Goal: Use online tool/utility: Utilize a website feature to perform a specific function

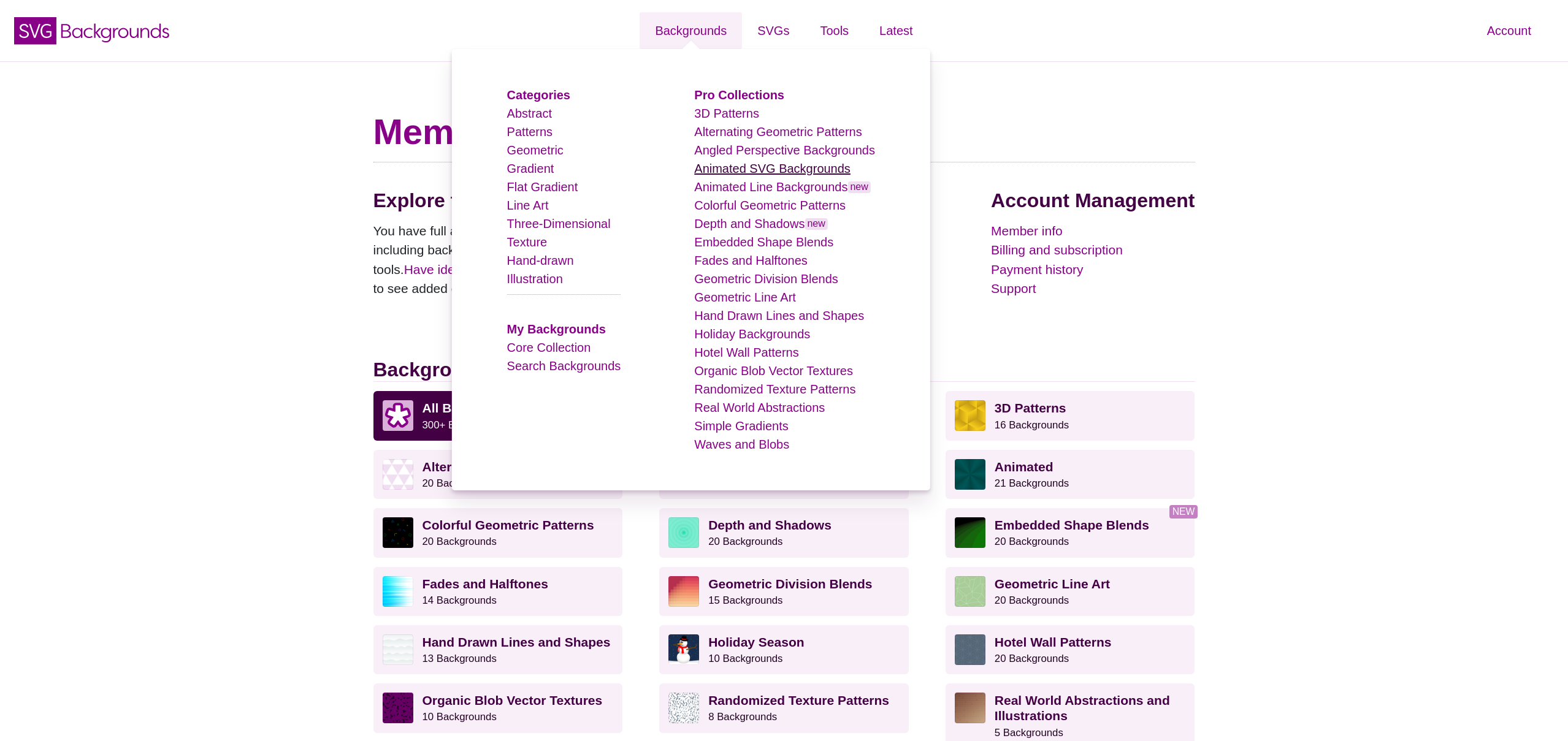
click at [780, 168] on link "Animated SVG Backgrounds" at bounding box center [772, 169] width 157 height 14
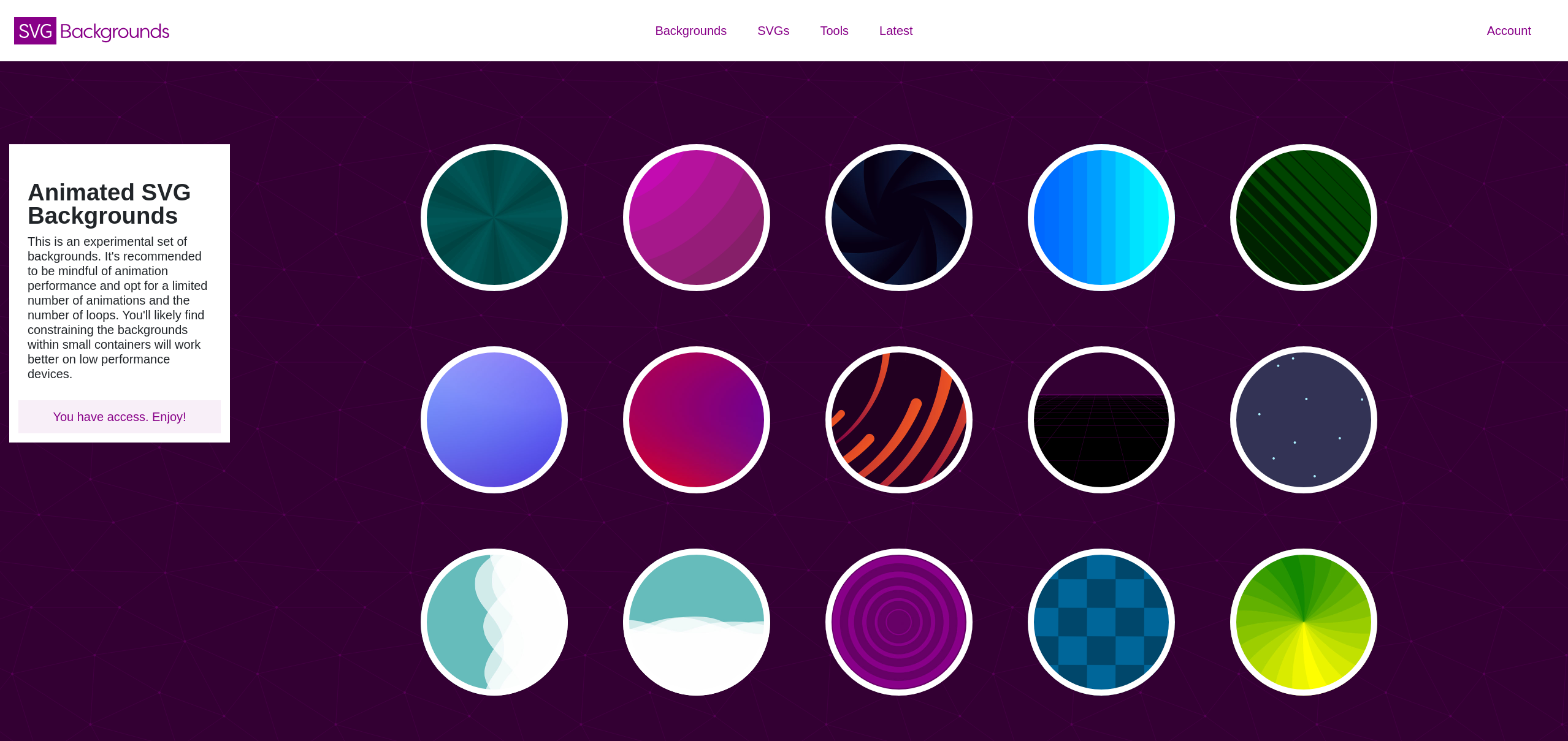
type input "#450057"
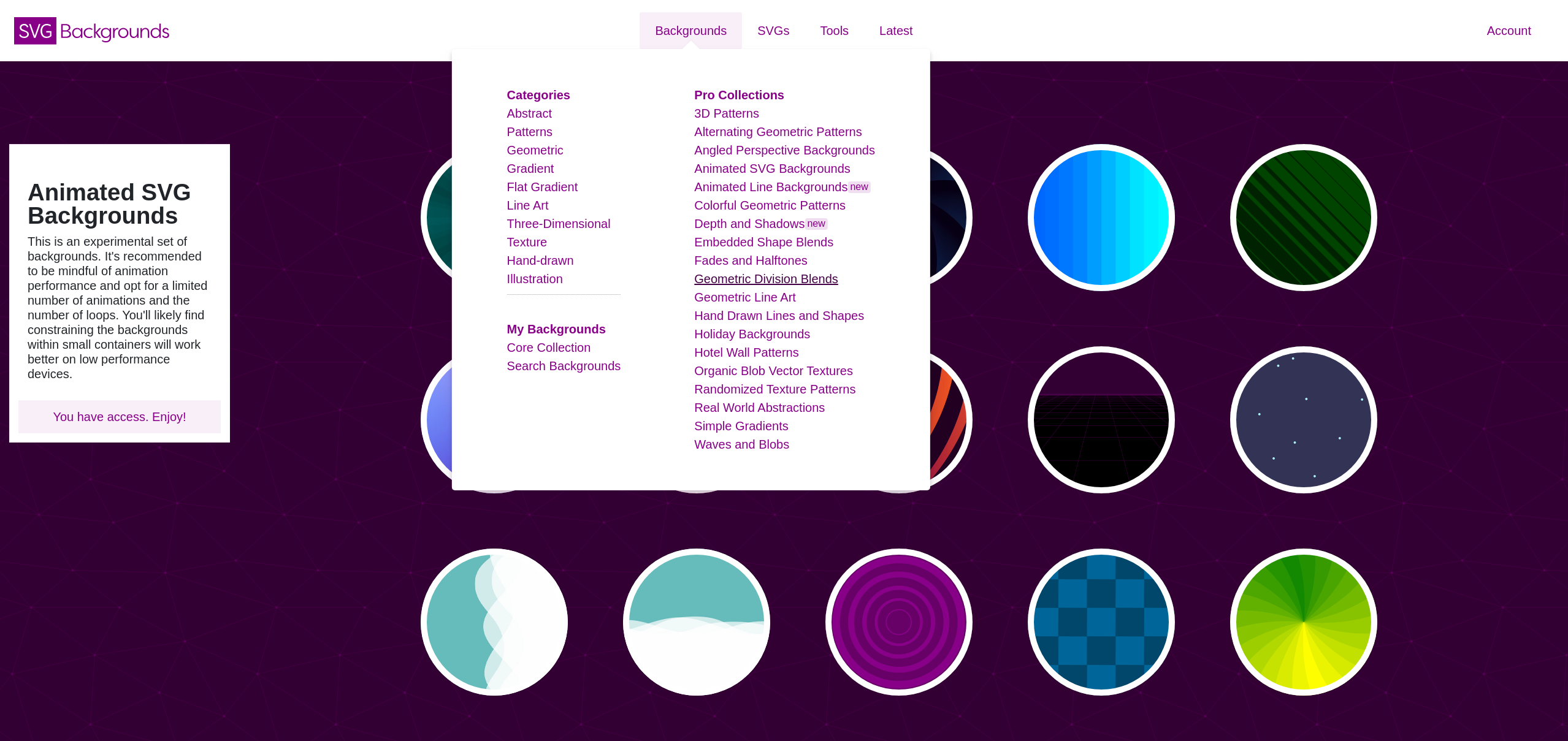
click at [784, 281] on link "Geometric Division Blends" at bounding box center [767, 279] width 144 height 14
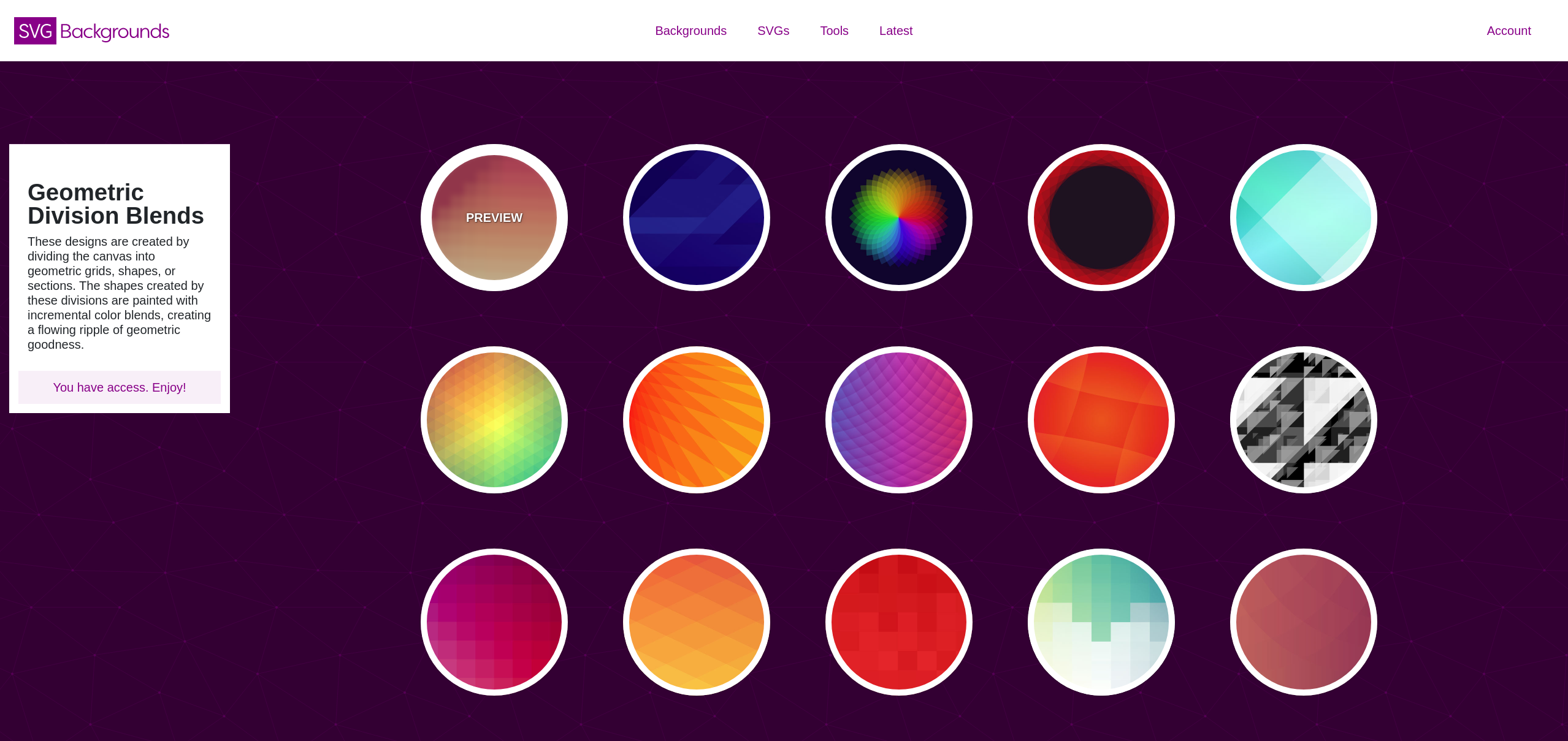
click at [478, 207] on div "PREVIEW" at bounding box center [493, 217] width 147 height 147
type input "#BA324B"
type input "#FF4567"
type input "#FFF5C7"
type input "0"
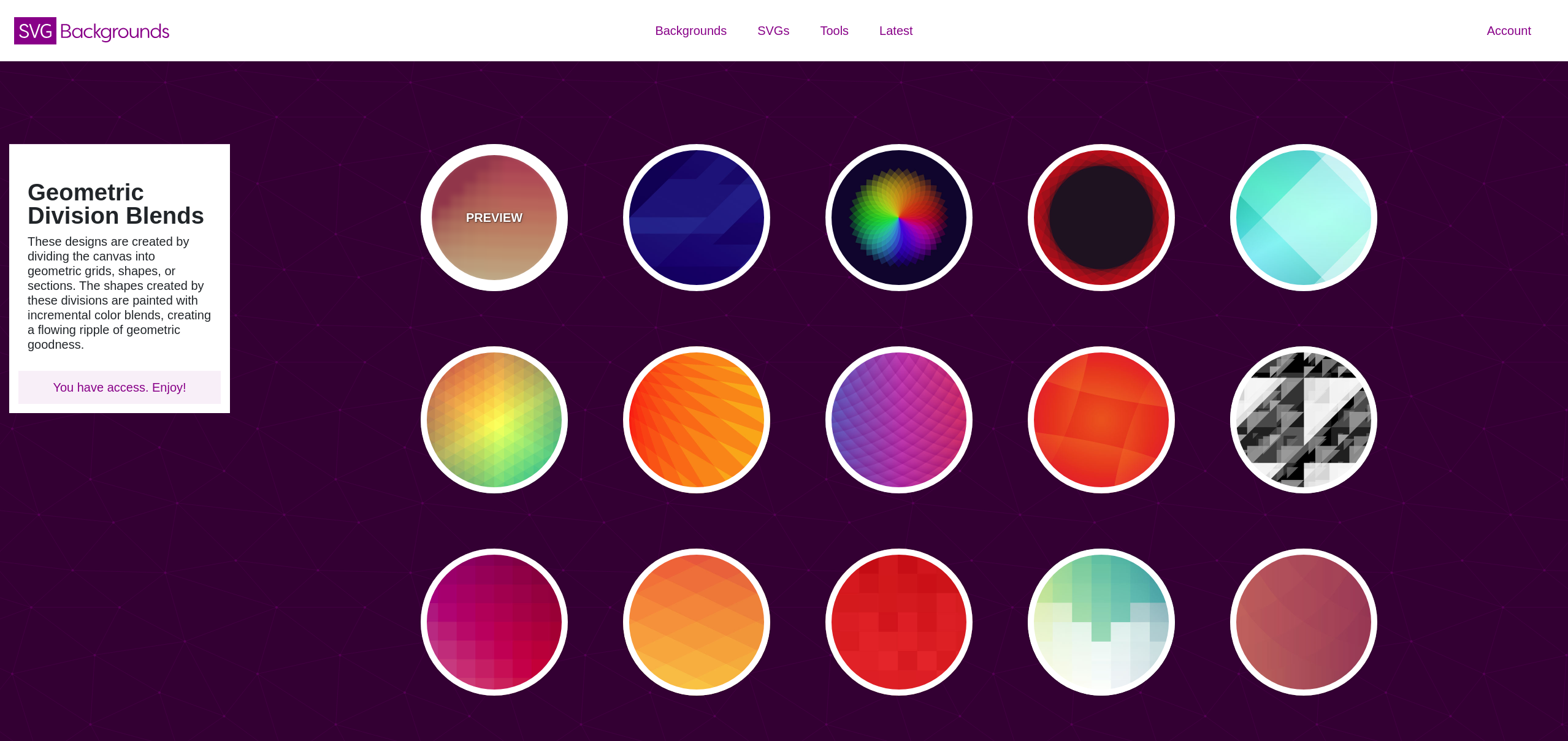
type input "0"
type input "0.3"
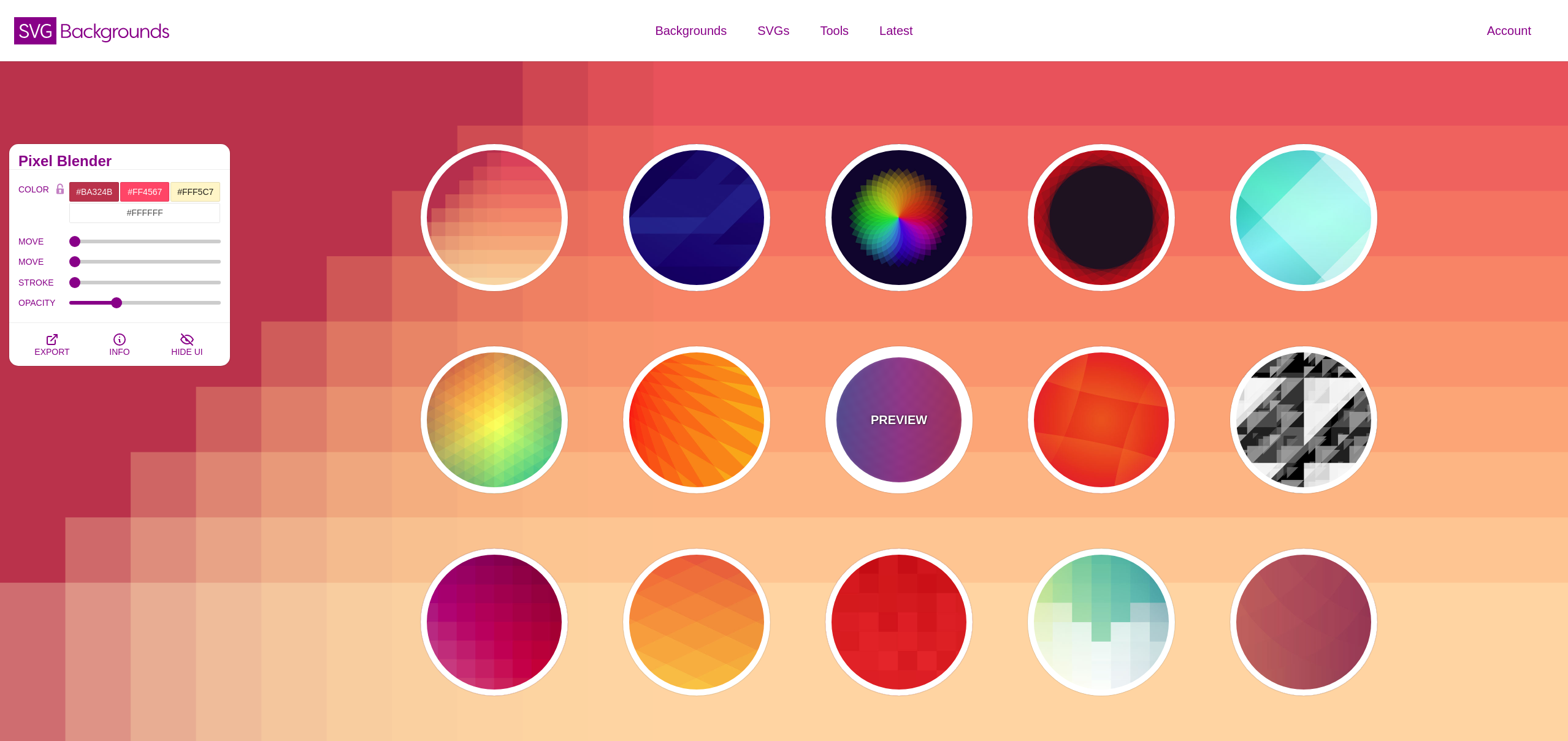
click at [892, 398] on div "PREVIEW" at bounding box center [898, 419] width 147 height 147
type input "#FF3333"
type input "#1884D6"
type input "#690067"
type input "1"
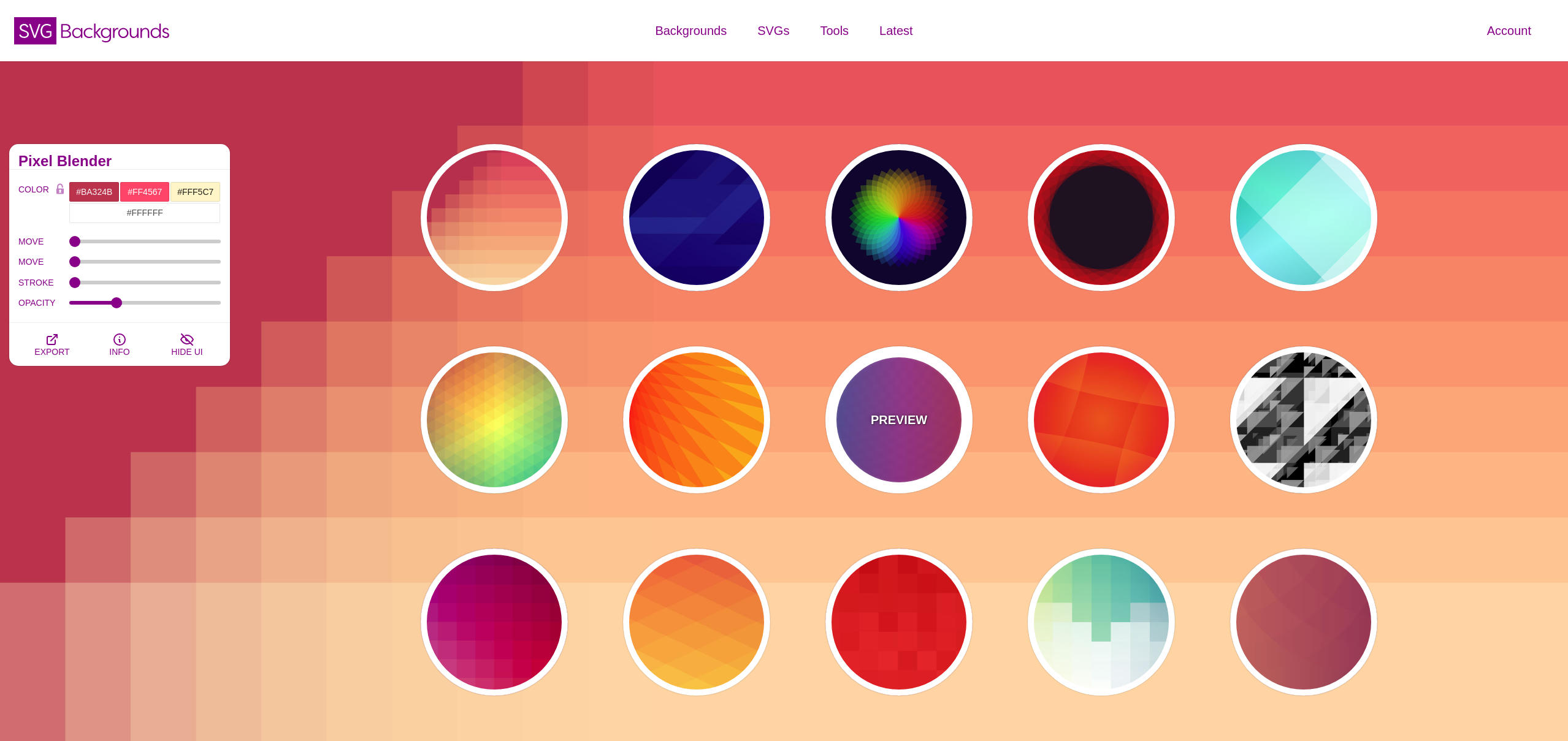
type input "1"
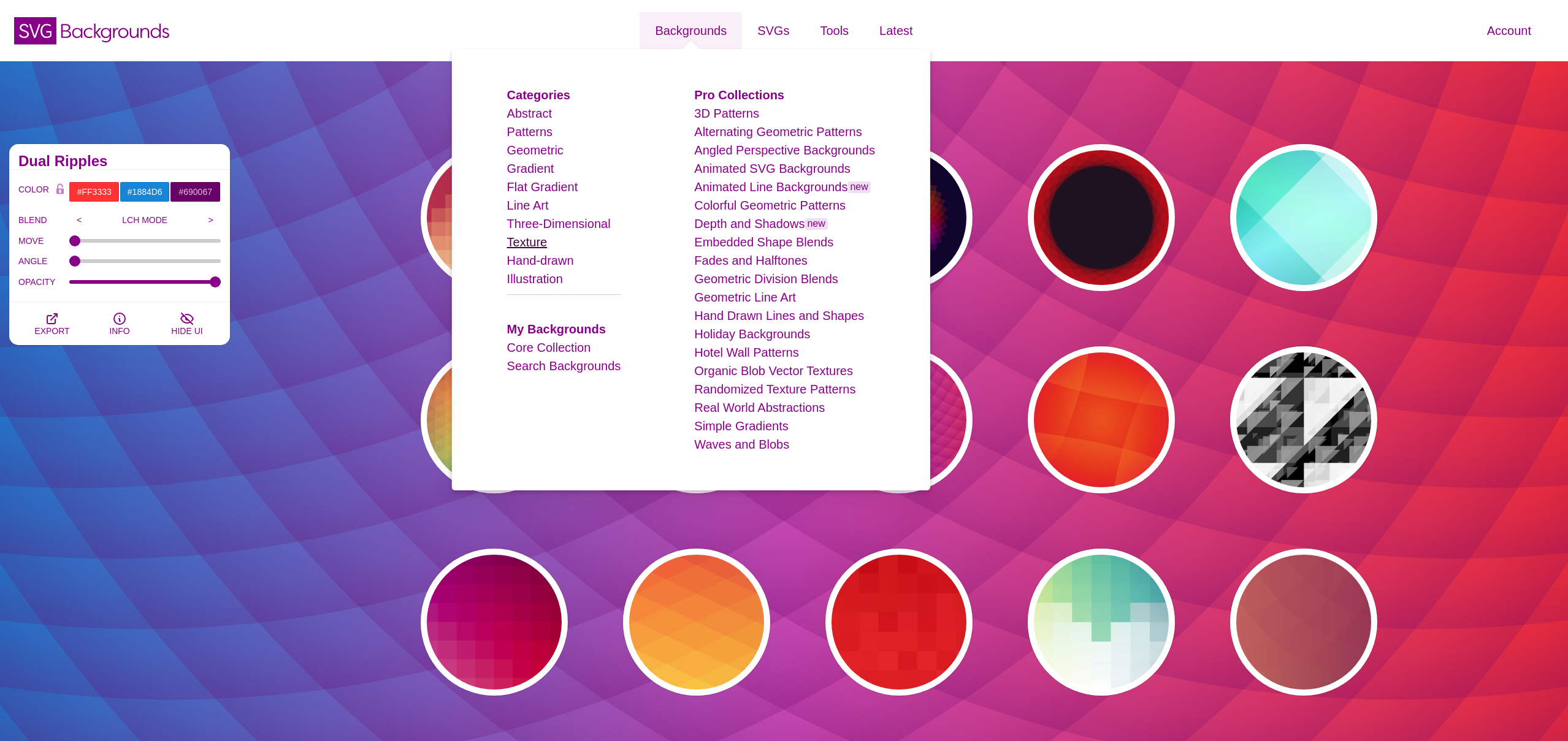
click at [548, 240] on link "Texture" at bounding box center [527, 242] width 41 height 14
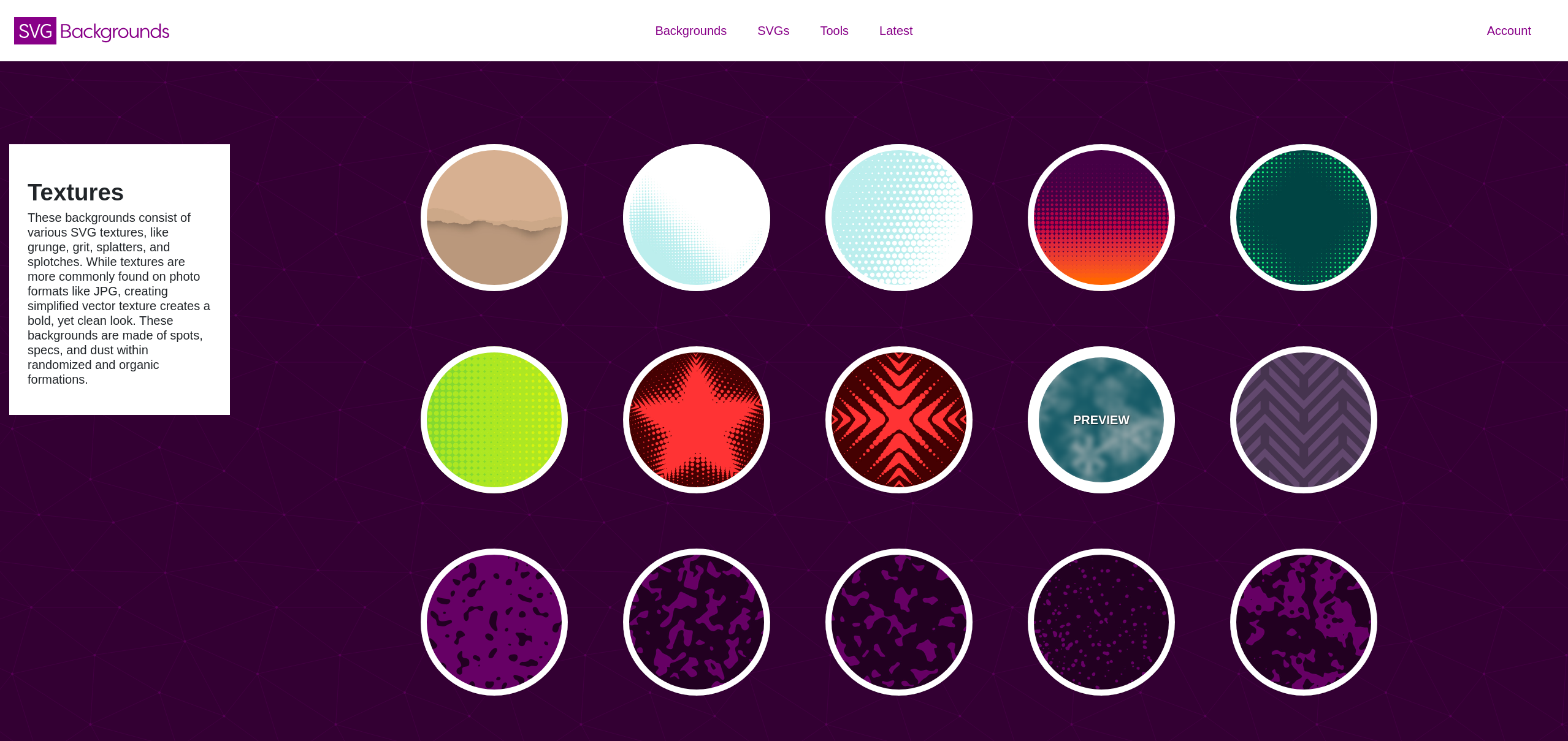
click at [1101, 399] on div "PREVIEW" at bounding box center [1101, 419] width 147 height 147
type input "#006677"
type input "0"
type input "3"
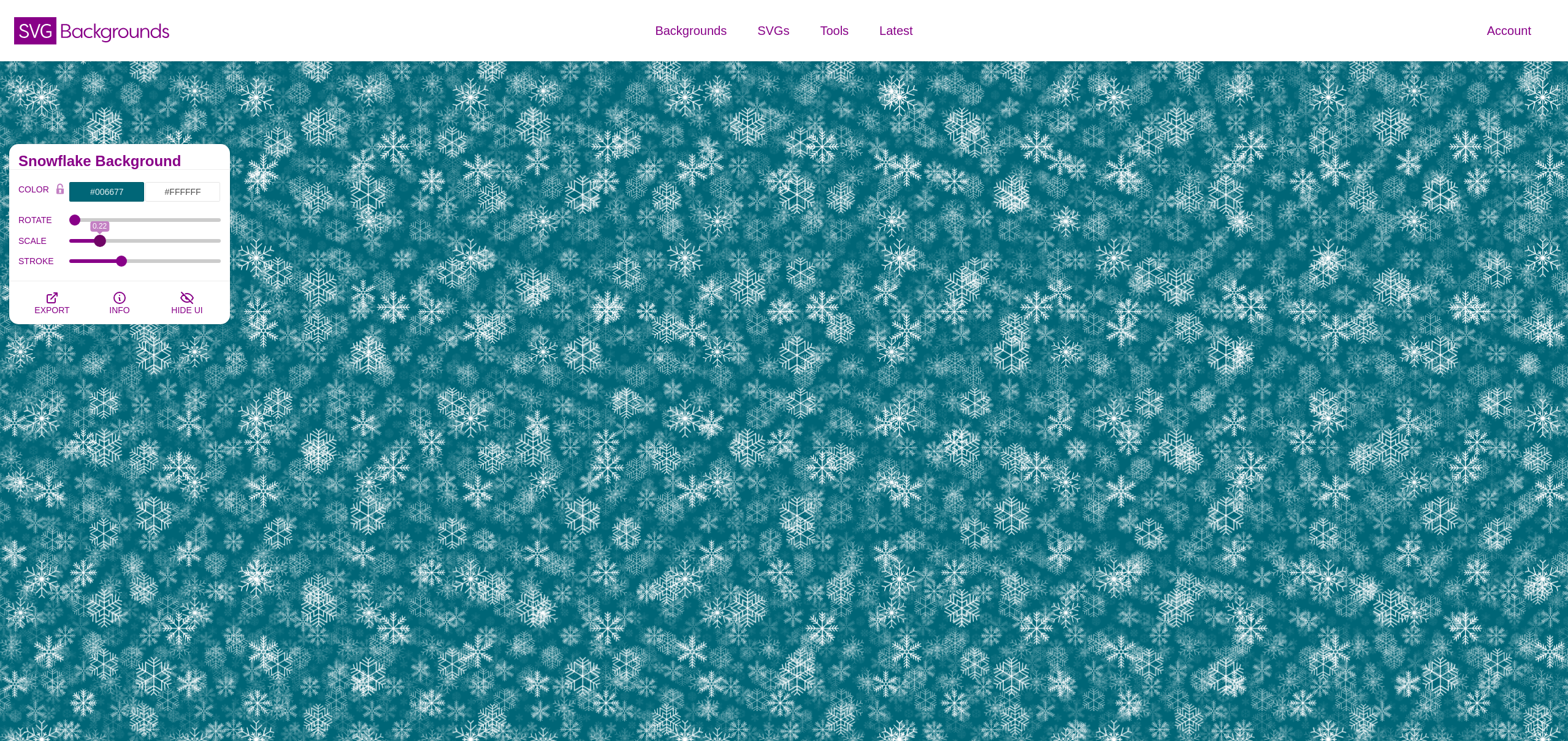
drag, startPoint x: 215, startPoint y: 238, endPoint x: 99, endPoint y: 268, distance: 119.8
type input "0.22"
click at [99, 243] on input "SCALE" at bounding box center [144, 241] width 152 height 5
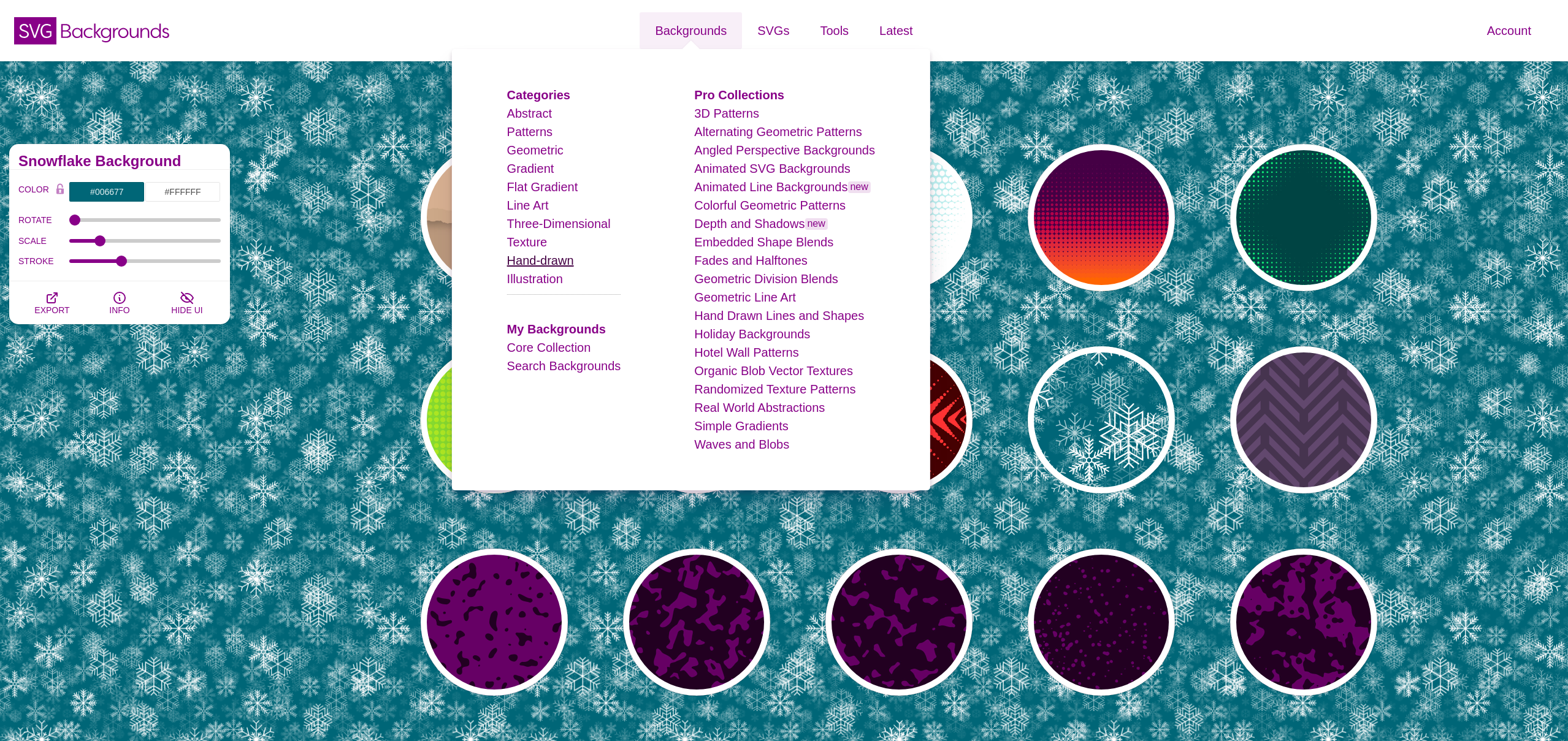
click at [546, 263] on link "Hand-drawn" at bounding box center [540, 260] width 67 height 14
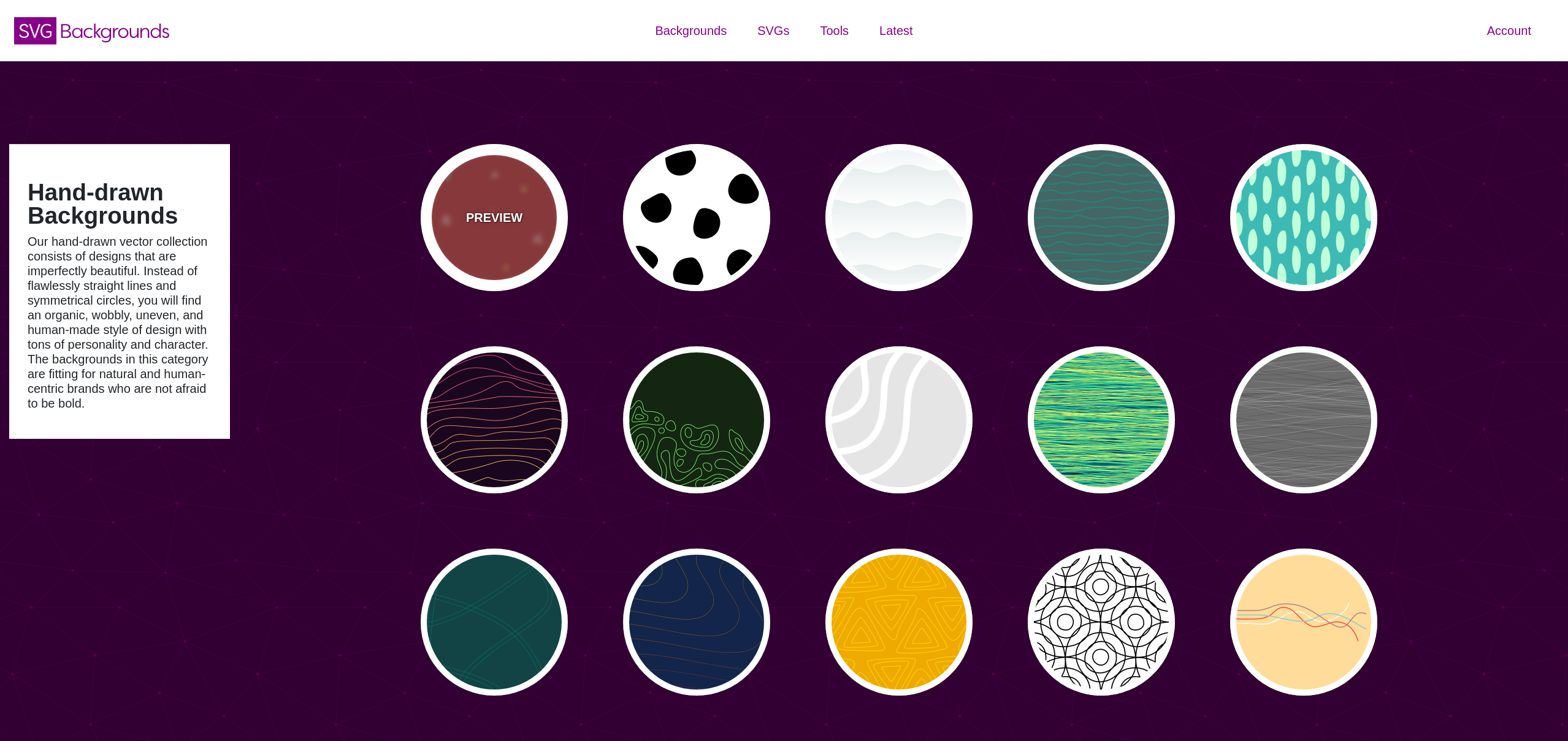
type input "#450057"
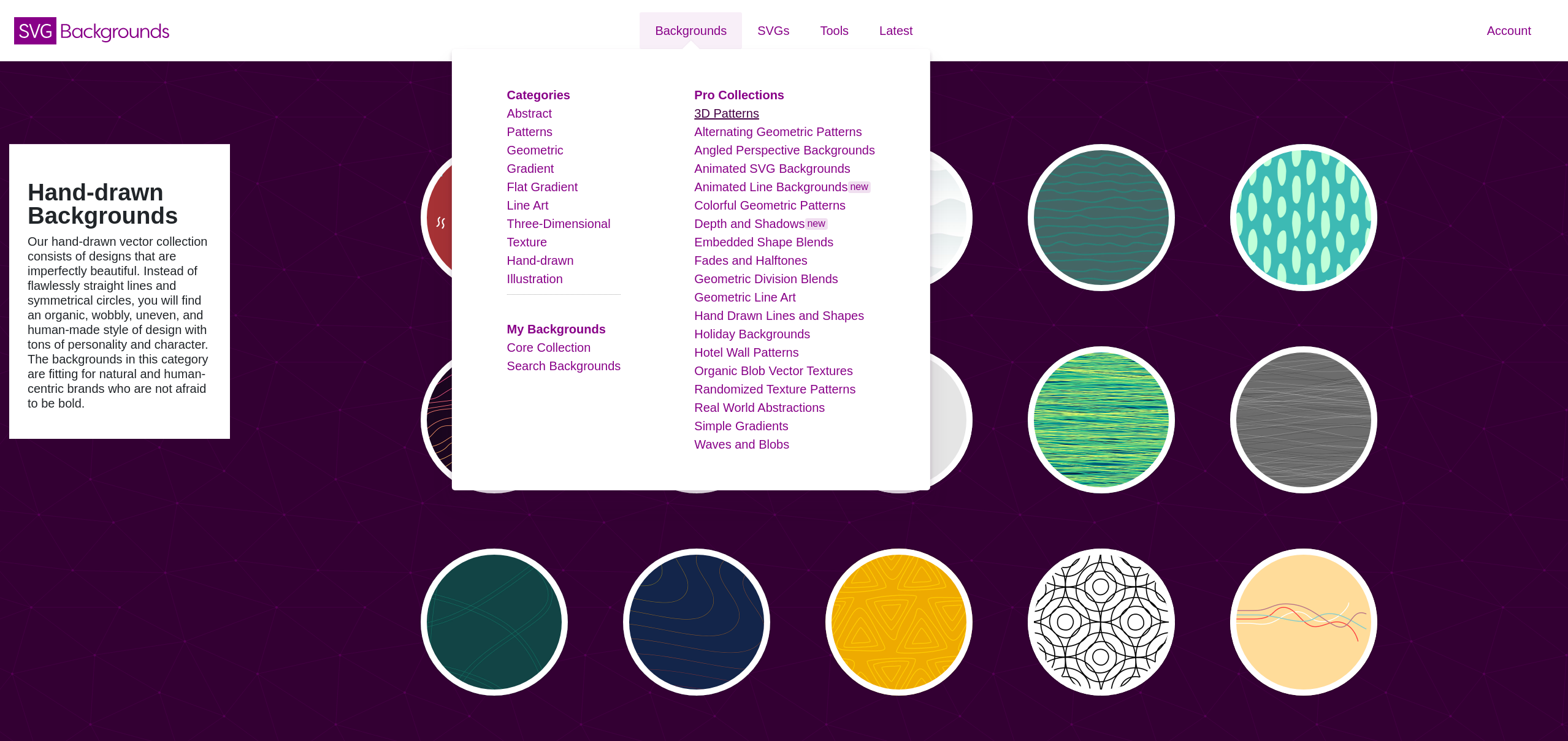
click at [726, 112] on link "3D Patterns" at bounding box center [727, 114] width 65 height 14
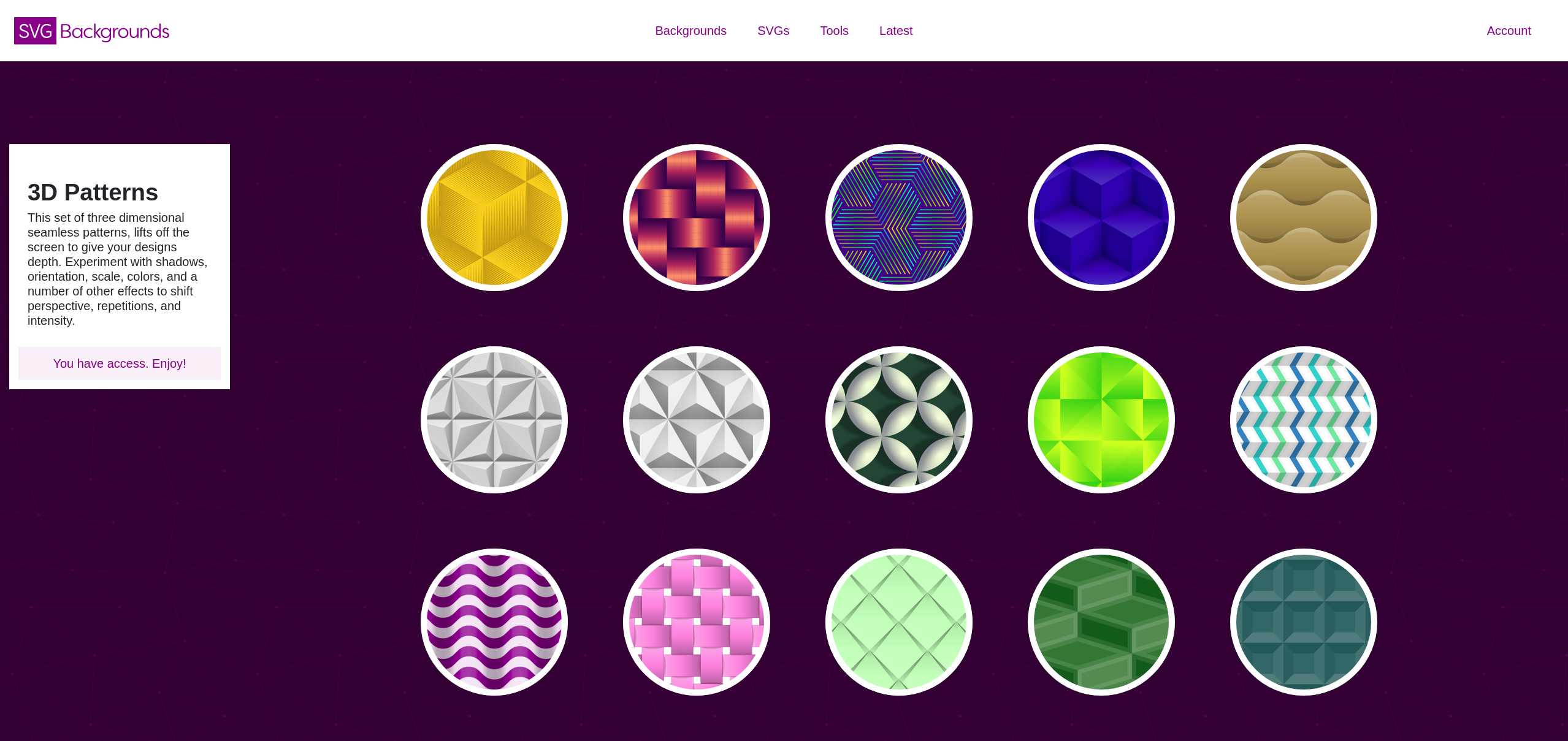
type input "#450057"
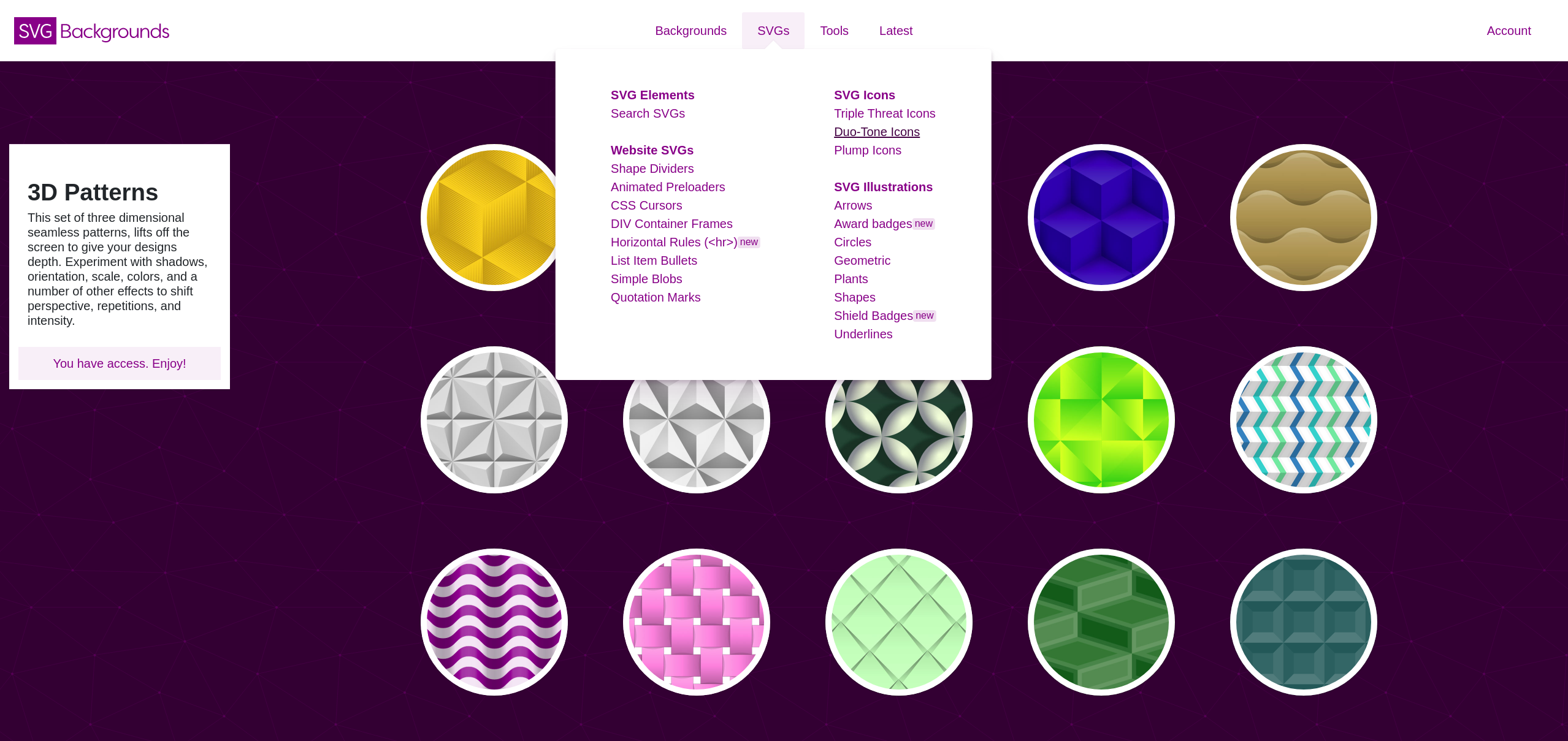
click at [871, 135] on link "Duo-Tone Icons" at bounding box center [877, 131] width 86 height 14
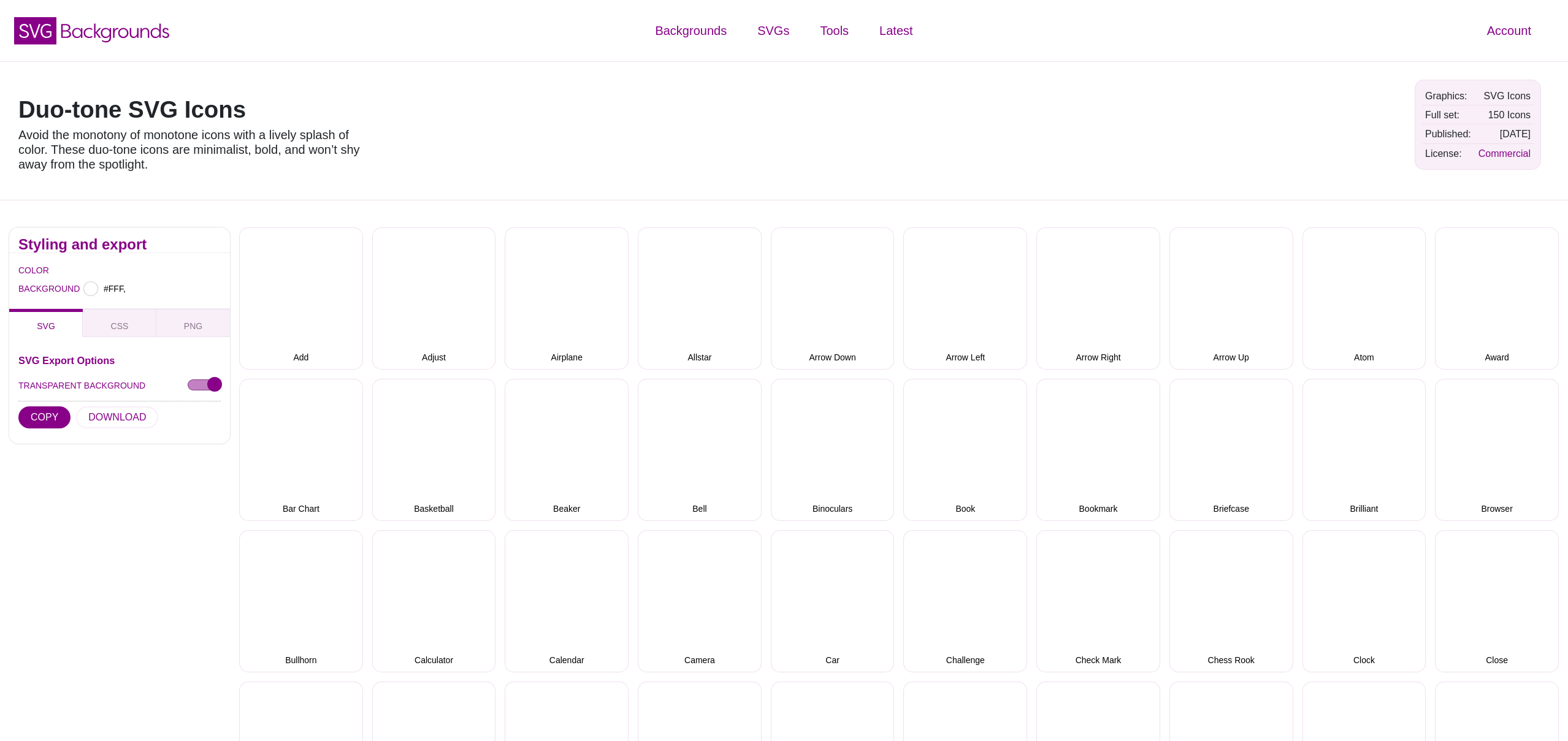
type input "#FFFFFF"
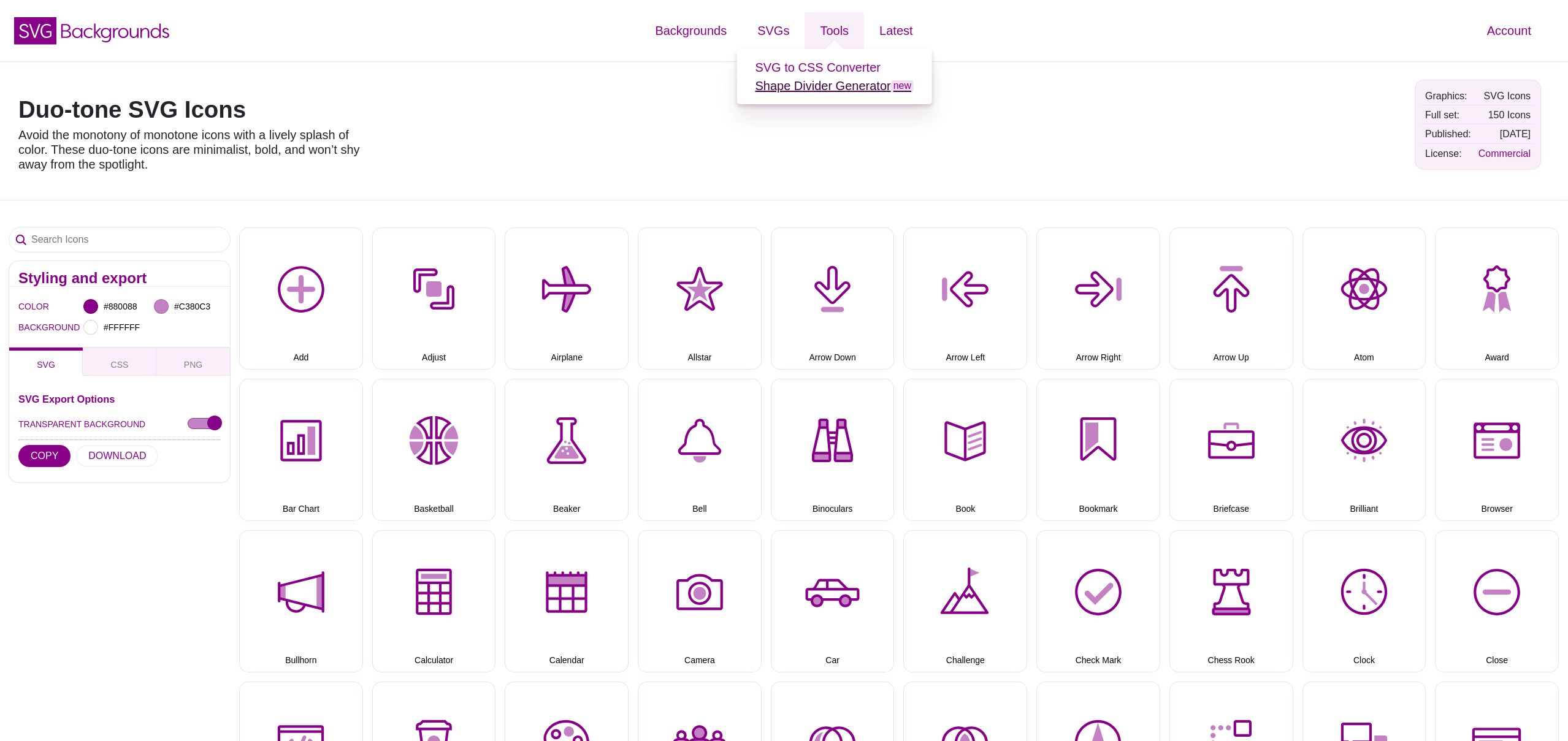
click at [848, 88] on link "Shape Divider Generator new" at bounding box center [834, 85] width 159 height 14
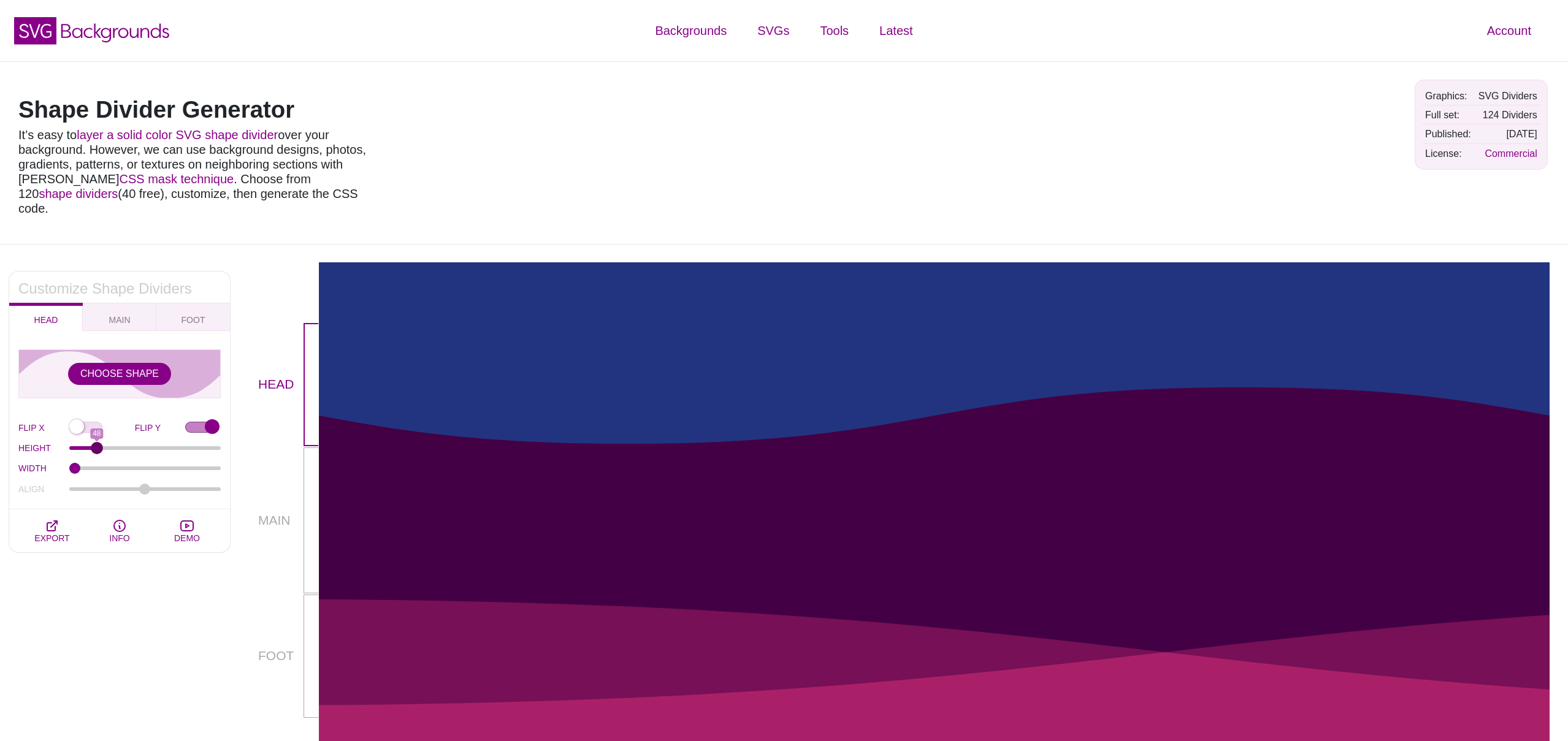
drag, startPoint x: 125, startPoint y: 431, endPoint x: 97, endPoint y: 430, distance: 28.0
type input "48"
click at [97, 445] on input "HEIGHT" at bounding box center [144, 448] width 152 height 5
drag, startPoint x: 81, startPoint y: 453, endPoint x: 165, endPoint y: 413, distance: 93.0
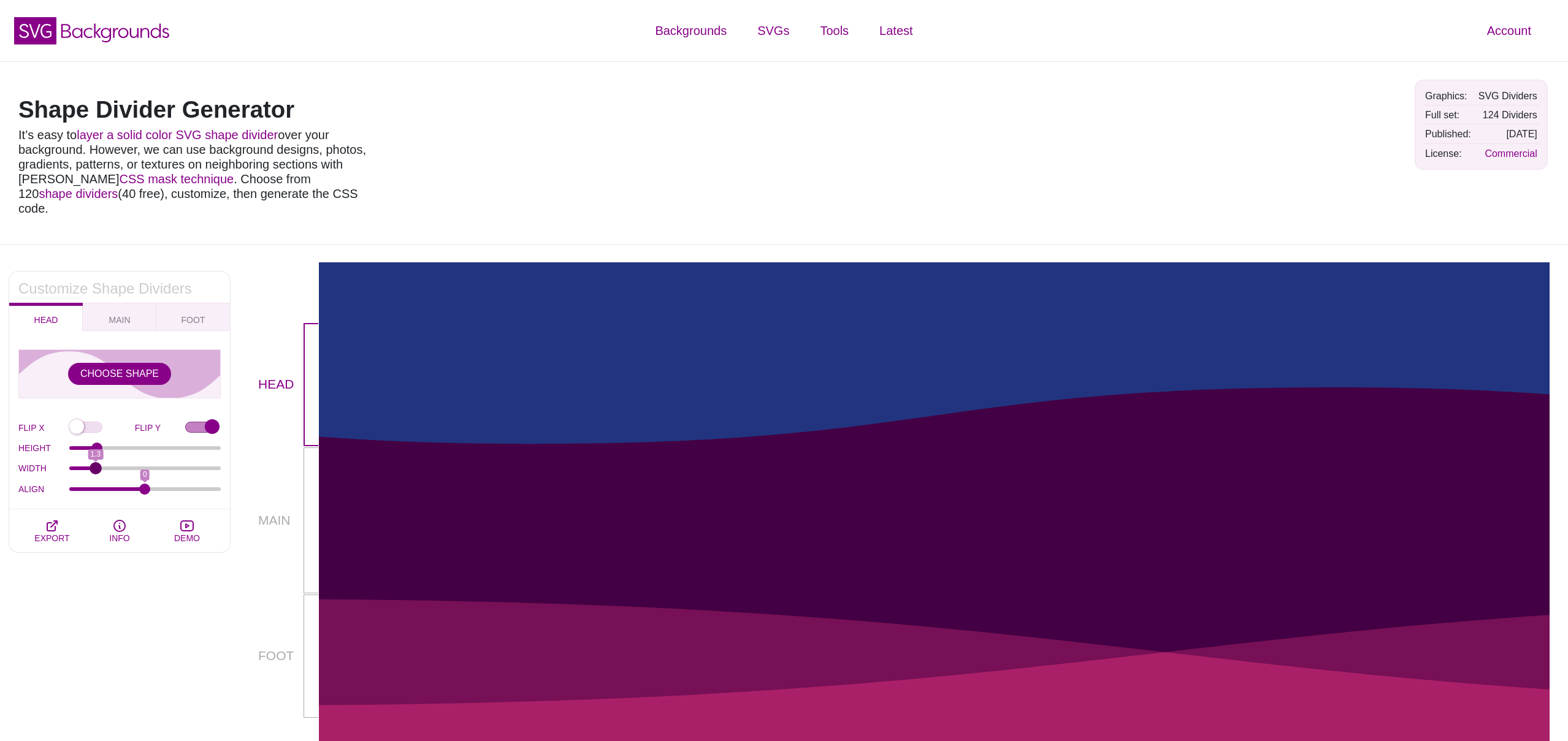
type input "1.3"
click at [93, 465] on input "WIDTH" at bounding box center [144, 468] width 152 height 5
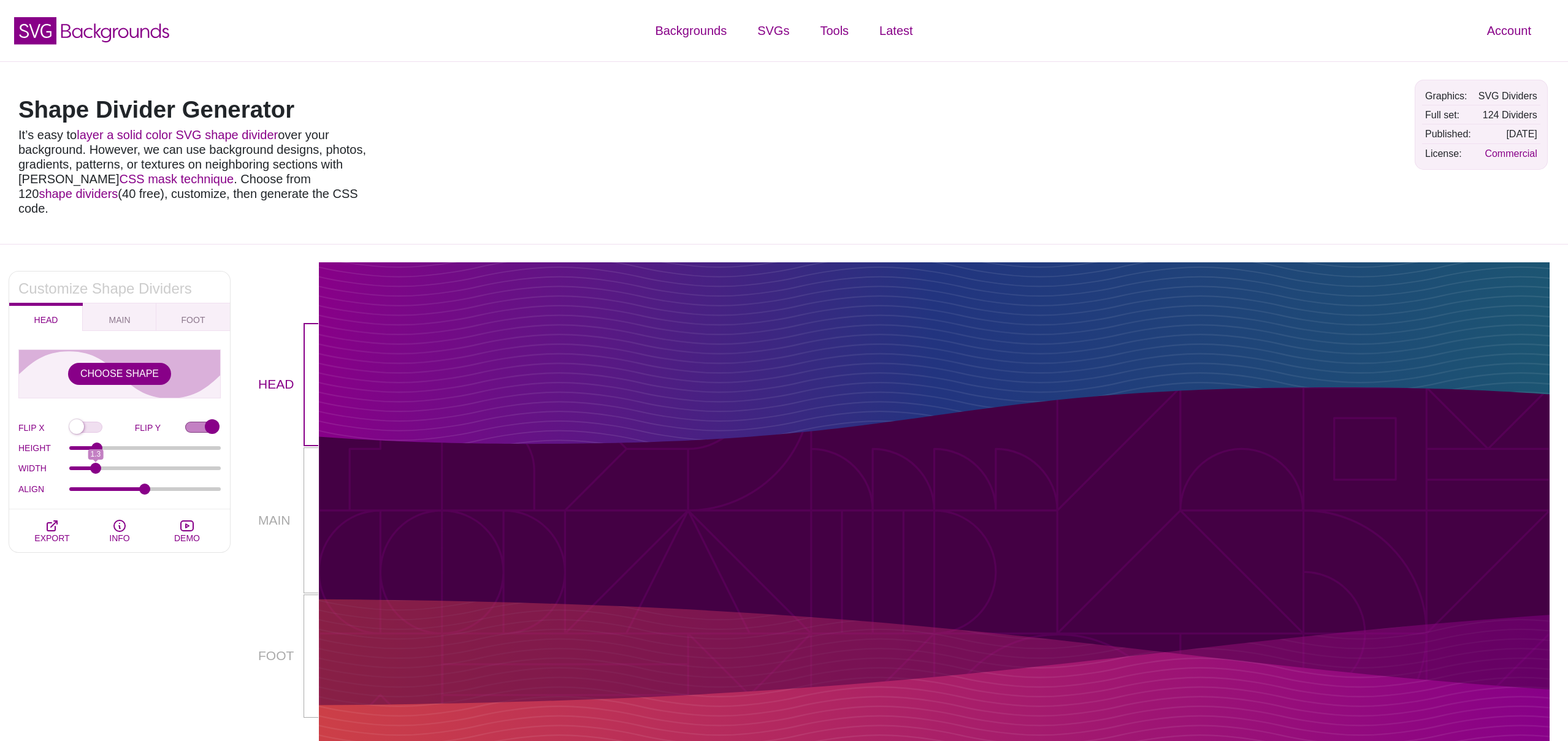
click at [305, 481] on div at bounding box center [311, 520] width 15 height 146
click at [308, 481] on div at bounding box center [311, 520] width 15 height 146
click at [407, 507] on div at bounding box center [934, 520] width 1231 height 148
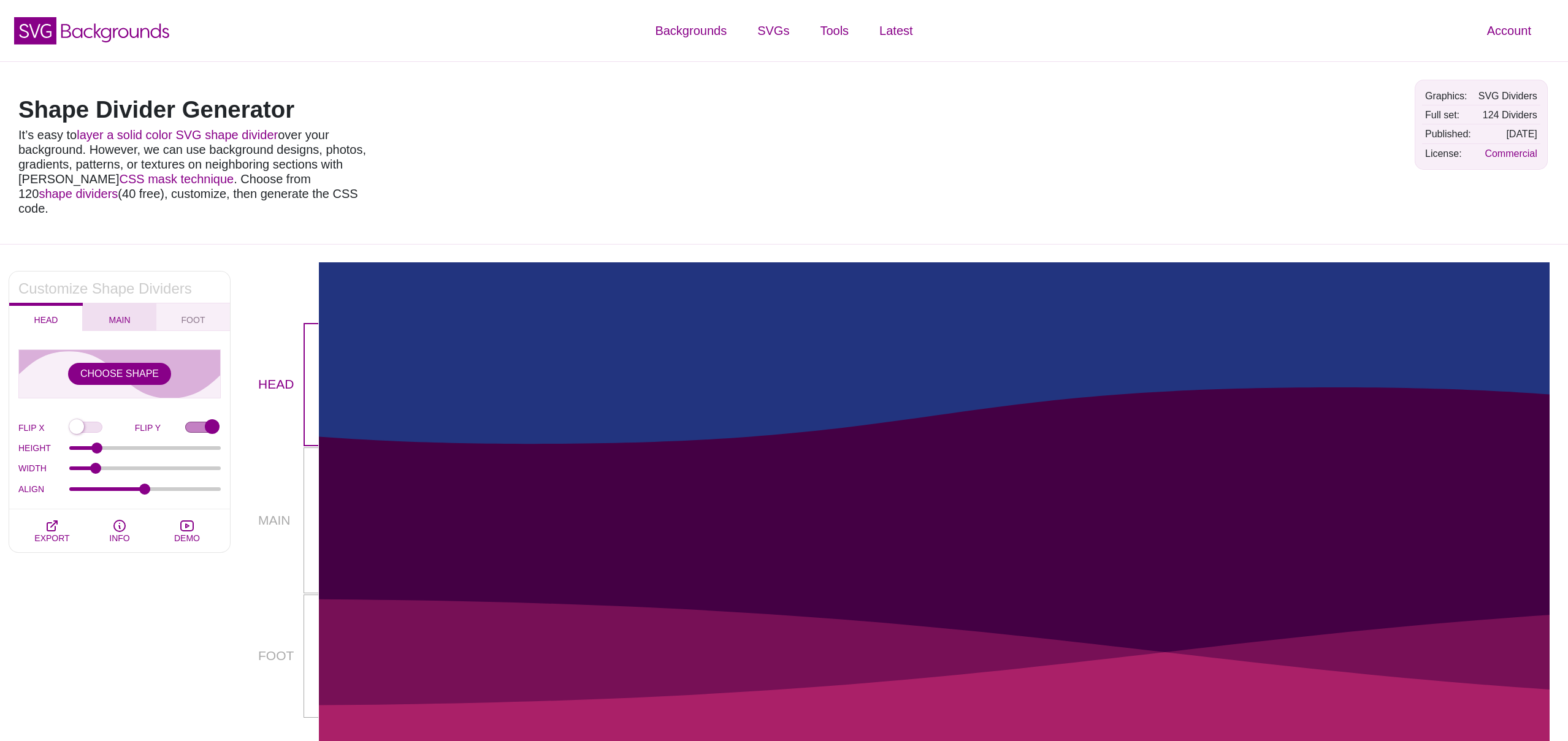
click at [116, 302] on button "MAIN" at bounding box center [119, 316] width 74 height 28
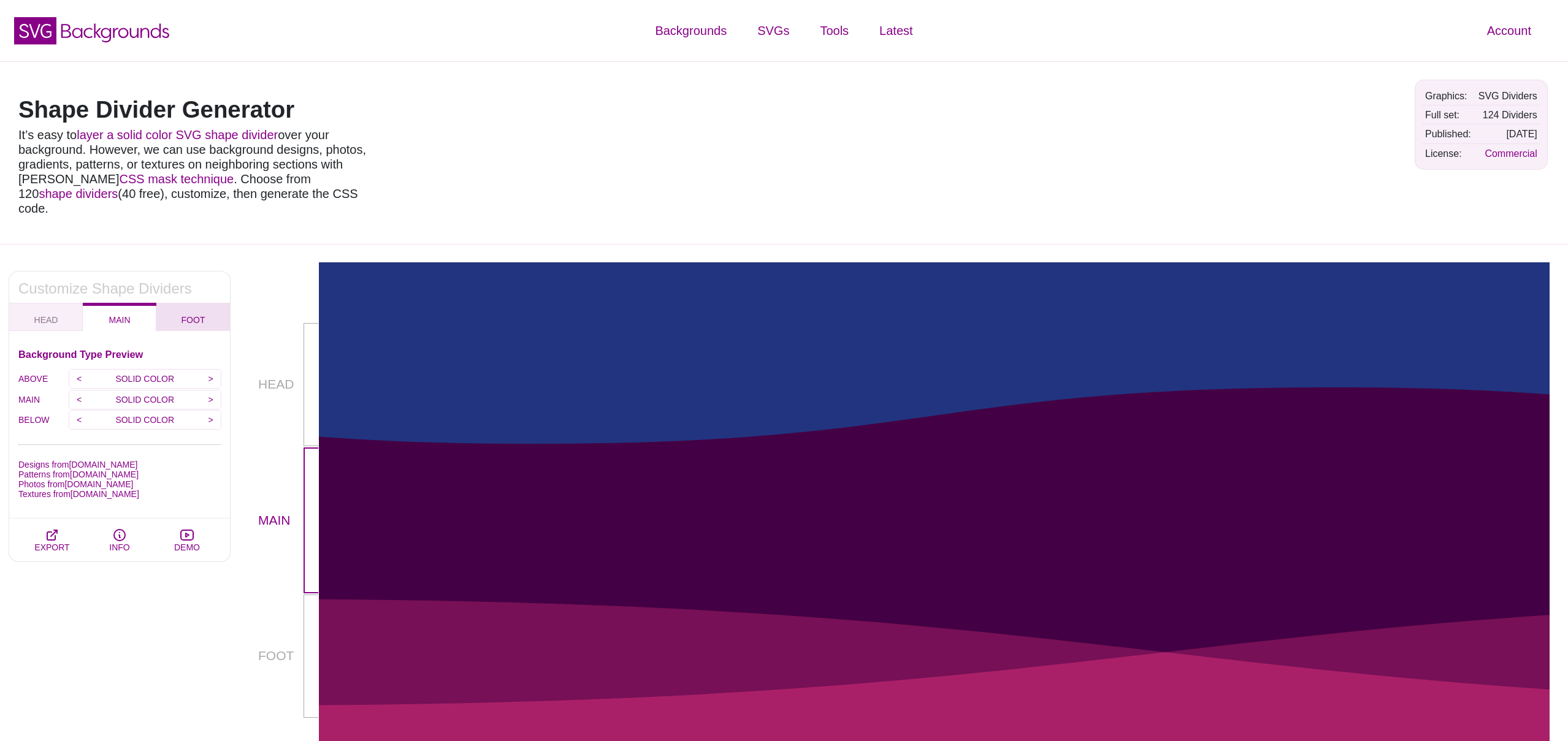
click at [188, 313] on span "FOOT" at bounding box center [194, 319] width 34 height 14
checkbox input "false"
type input "90"
type input "1.5"
type input "-75"
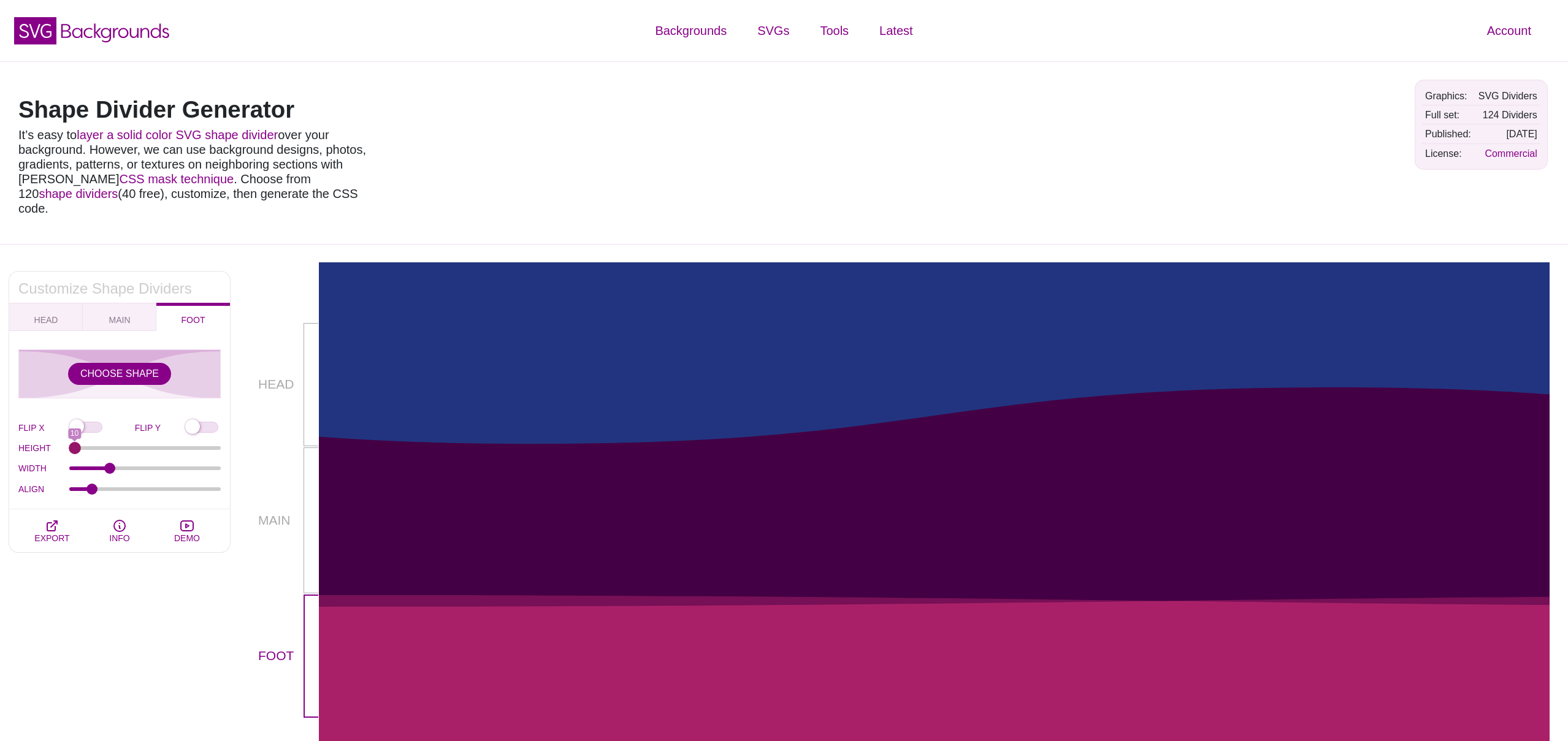
drag, startPoint x: 122, startPoint y: 431, endPoint x: 6, endPoint y: 413, distance: 117.4
click at [69, 445] on input "HEIGHT" at bounding box center [144, 448] width 152 height 5
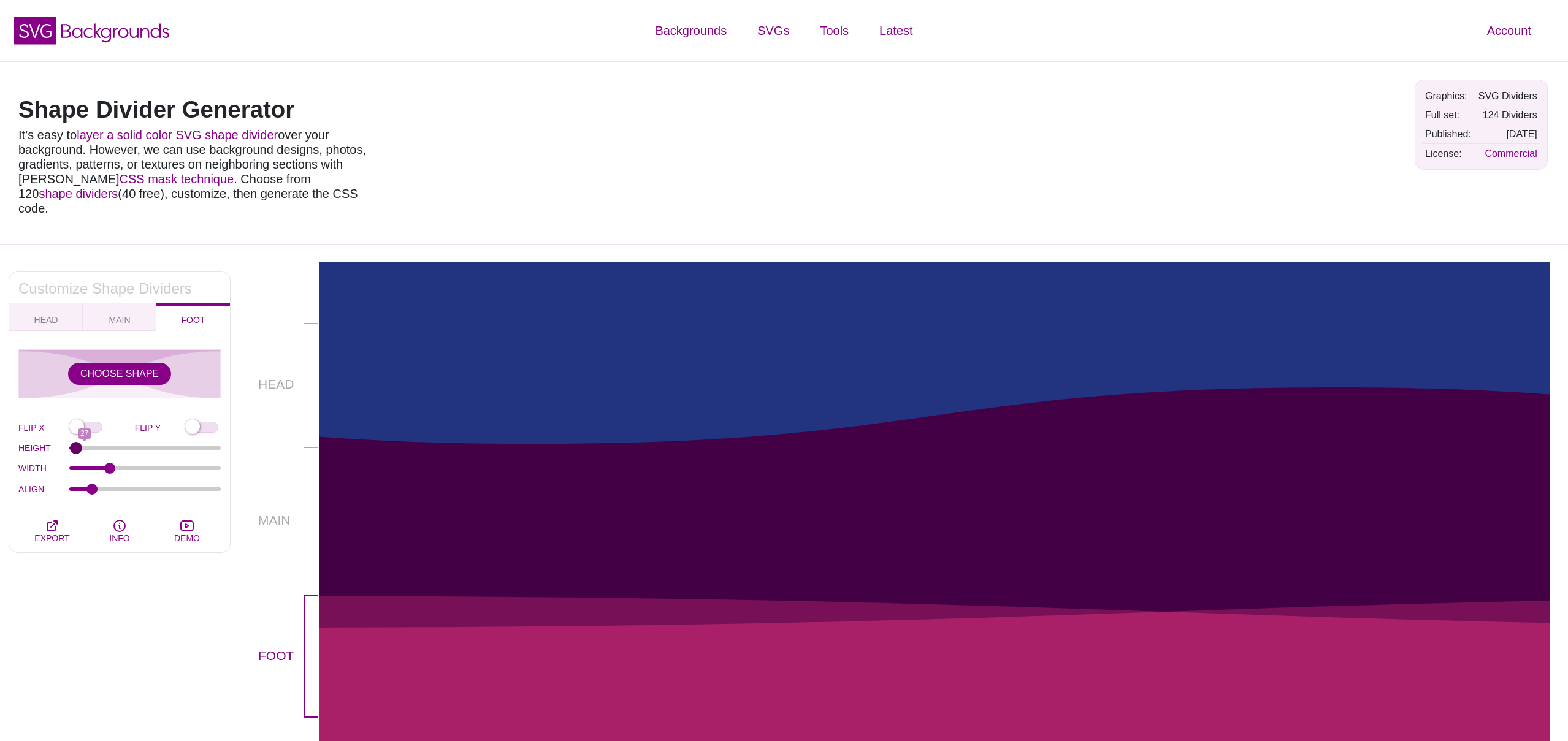
type input "10"
drag, startPoint x: 74, startPoint y: 431, endPoint x: 65, endPoint y: 429, distance: 9.2
click at [65, 438] on div "HEIGHT 27" at bounding box center [119, 448] width 202 height 21
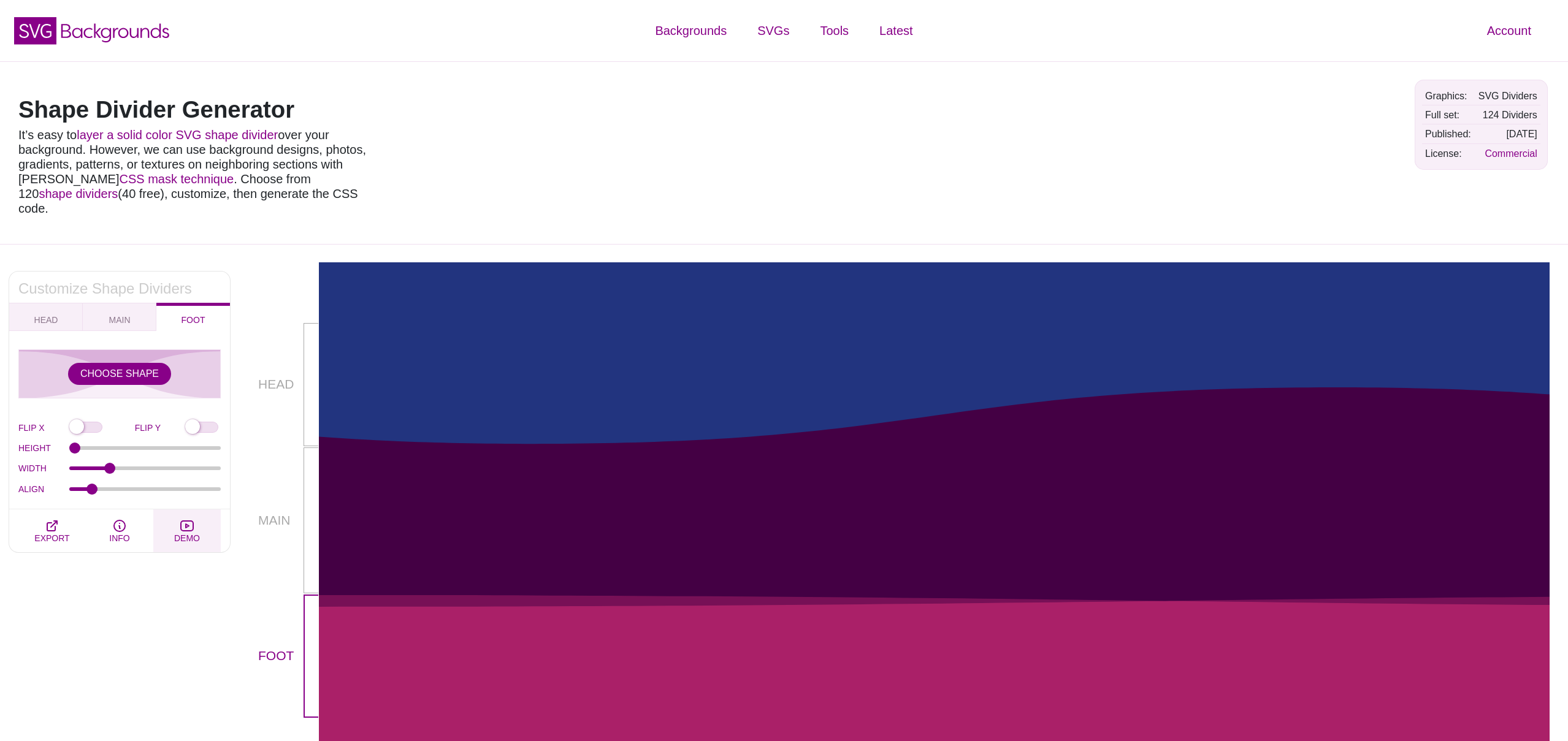
click at [190, 533] on span "DEMO" at bounding box center [187, 538] width 26 height 10
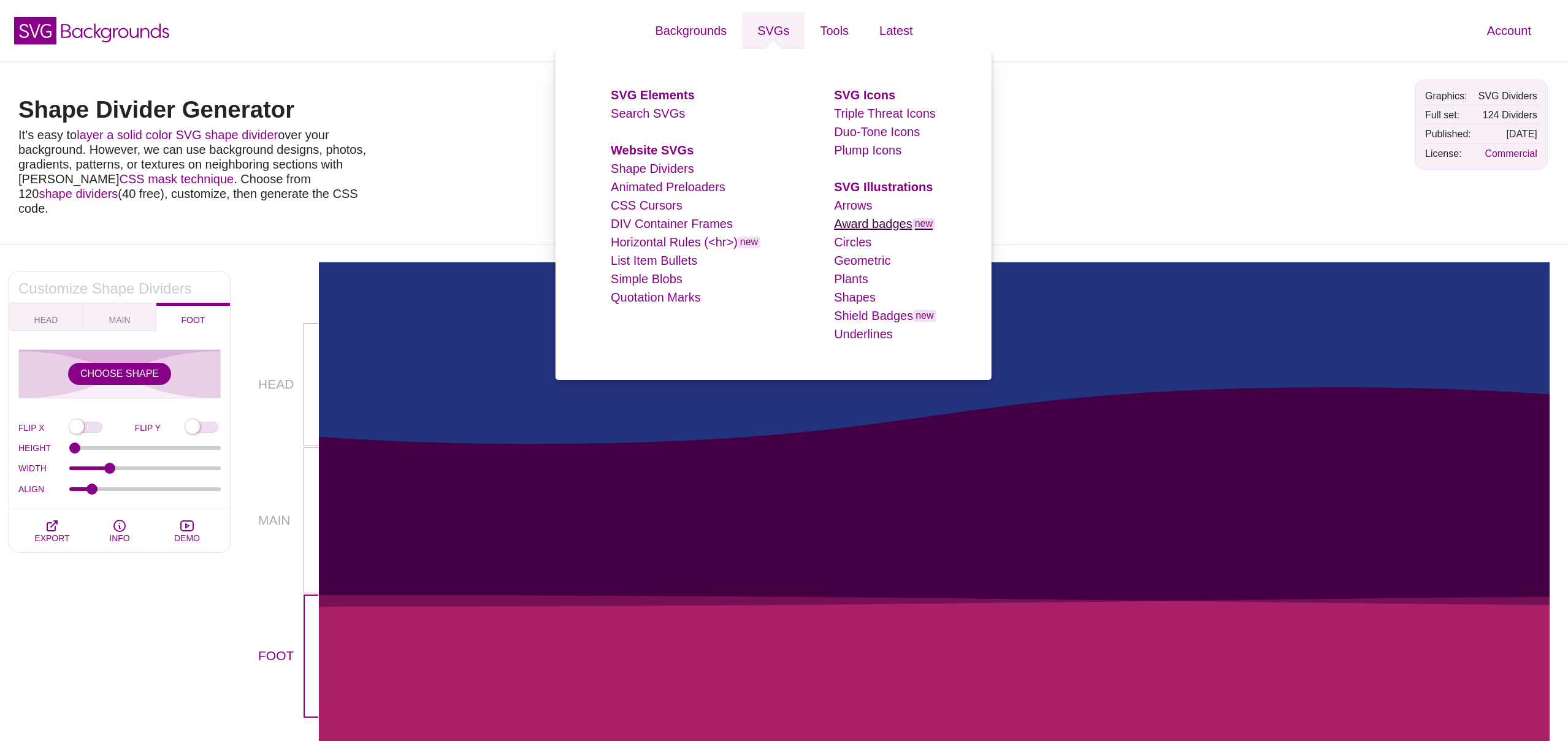
click at [894, 225] on link "Award badges new" at bounding box center [884, 224] width 101 height 14
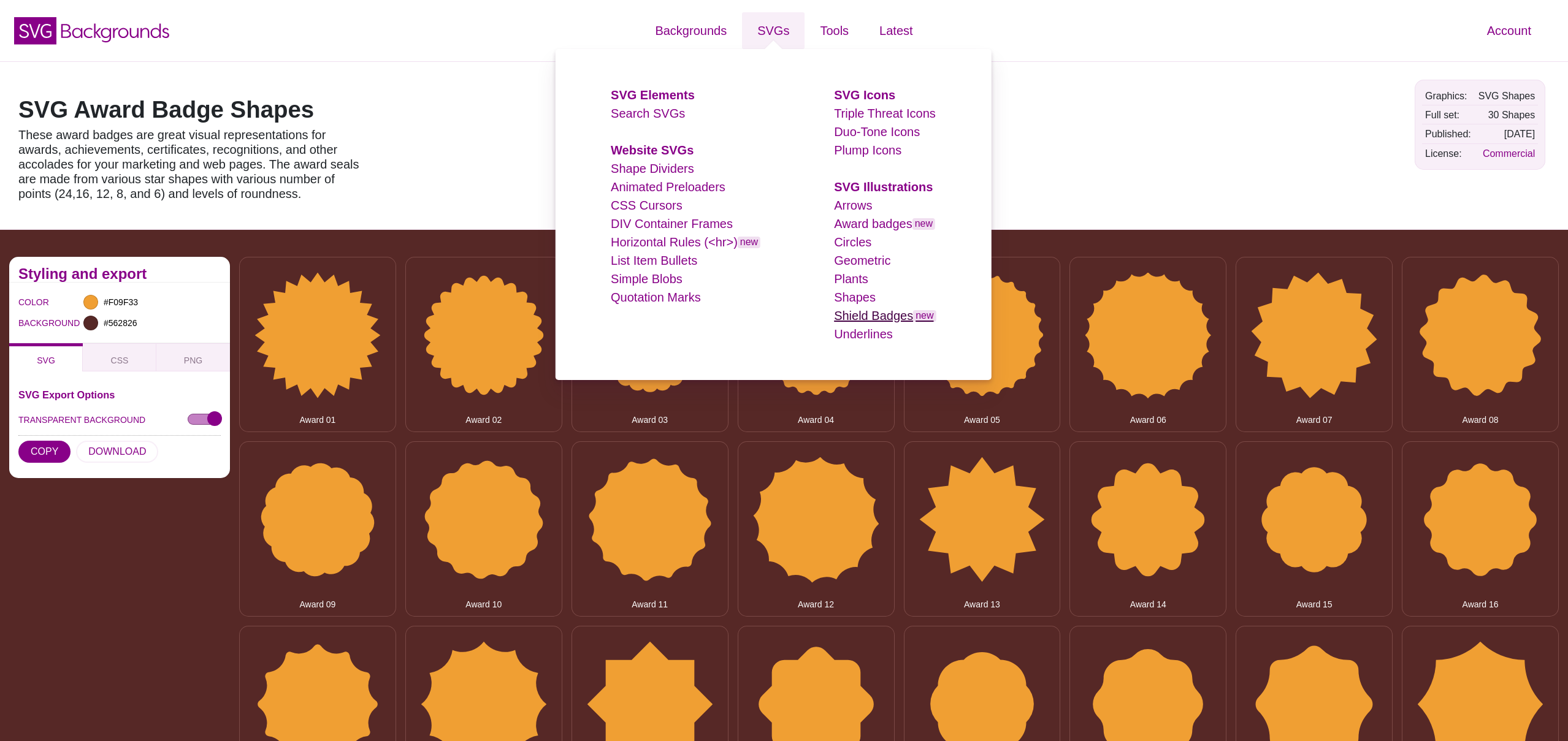
click at [893, 310] on link "Shield Badges new" at bounding box center [884, 315] width 101 height 14
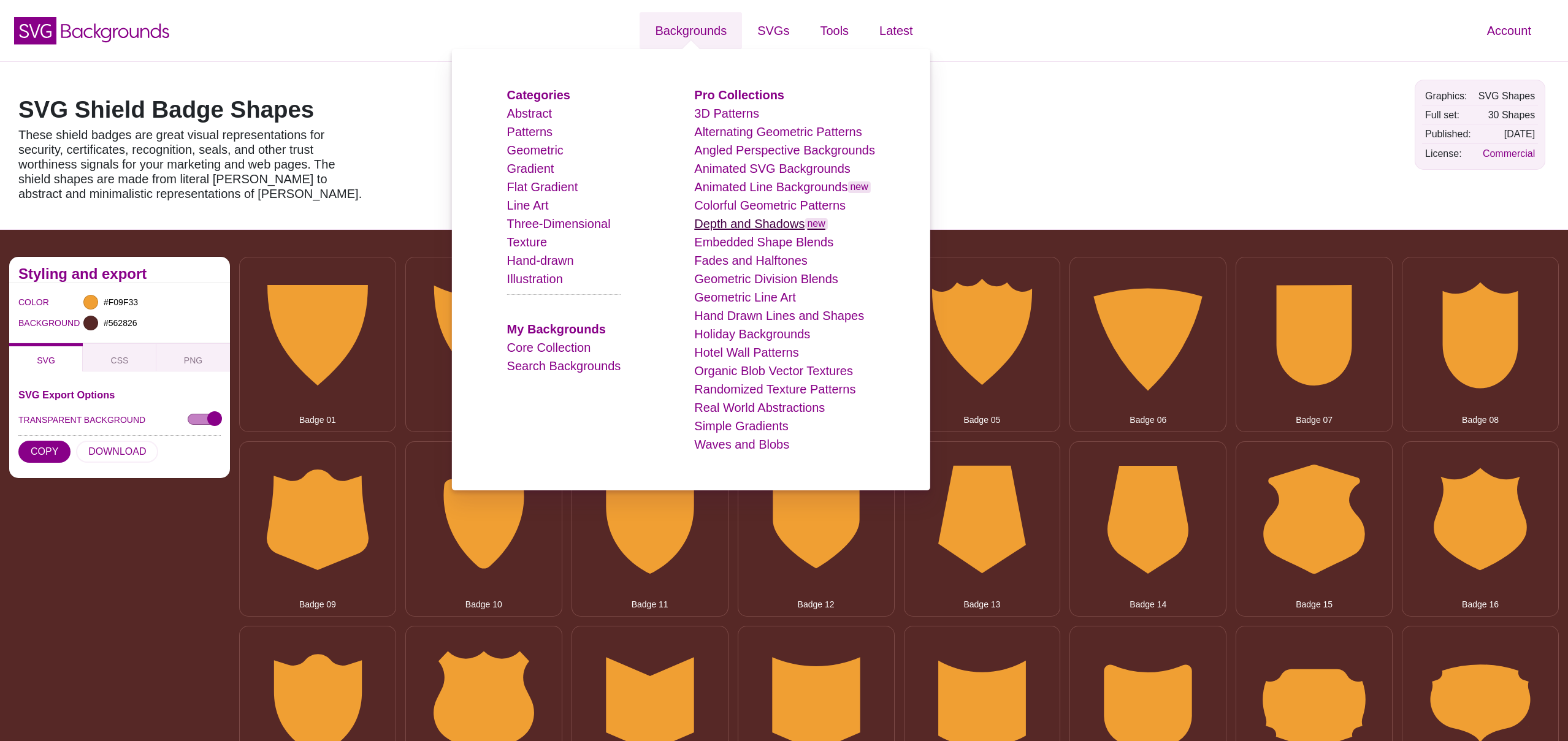
click at [776, 229] on link "Depth and Shadows new" at bounding box center [761, 224] width 134 height 14
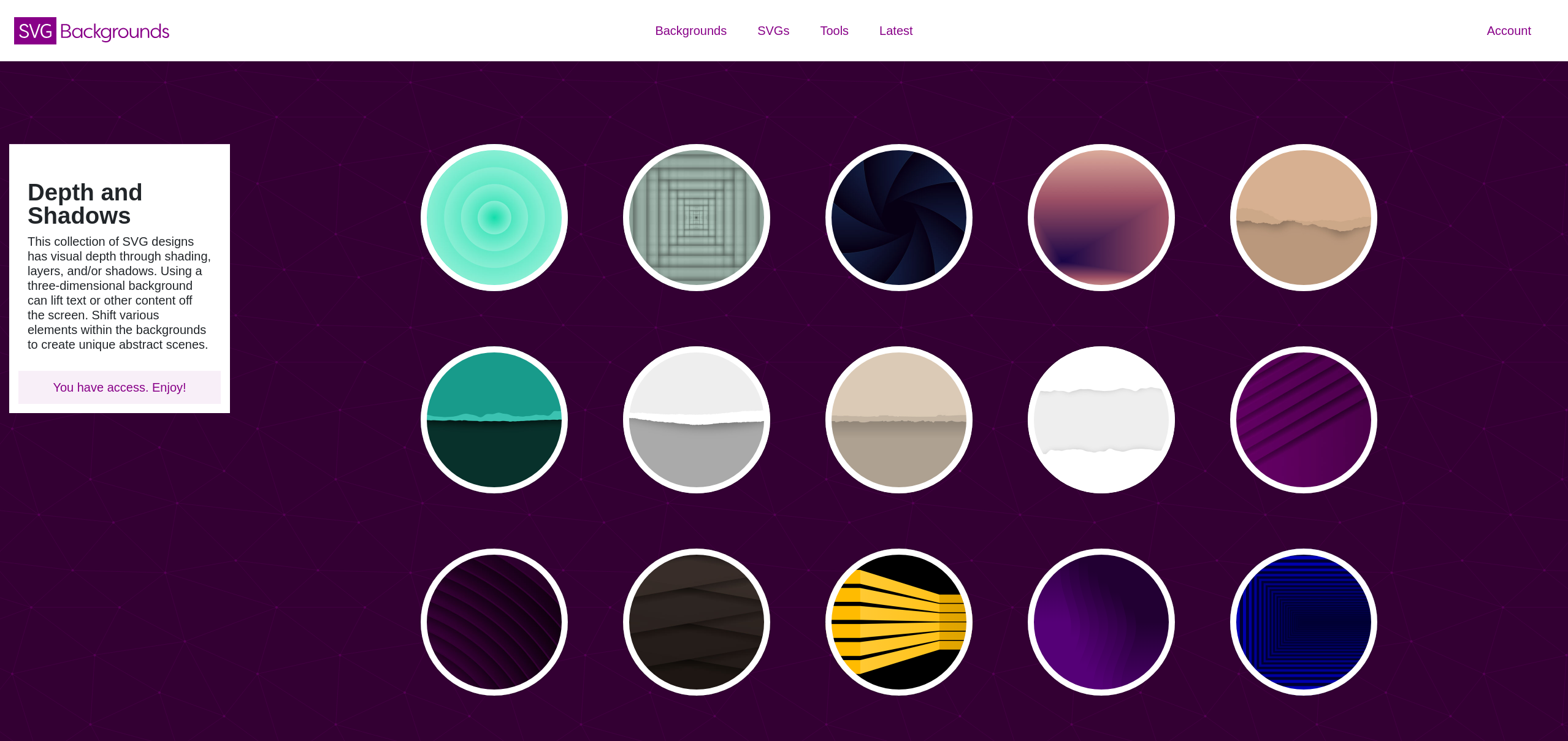
type input "#450057"
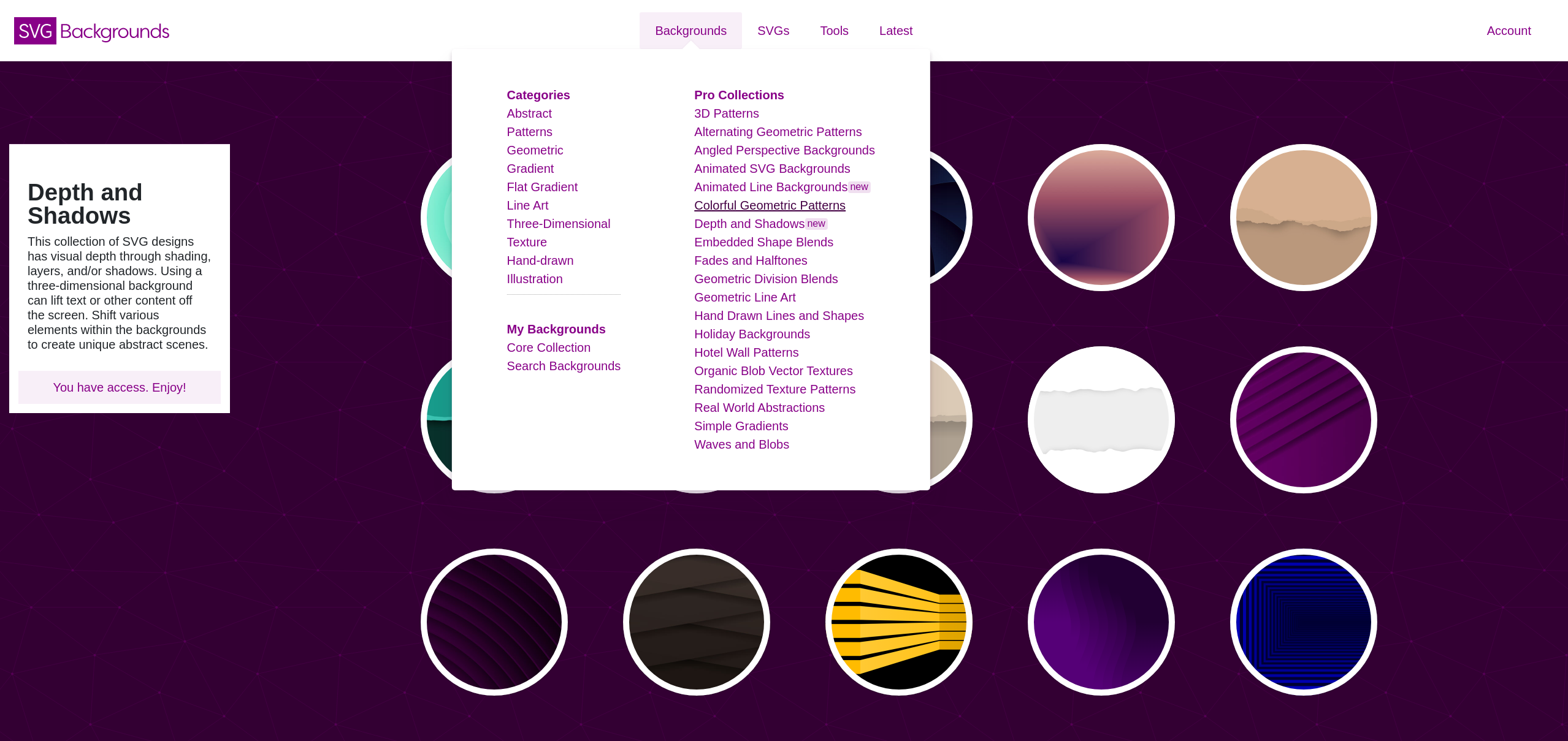
click at [788, 208] on link "Colorful Geometric Patterns" at bounding box center [770, 205] width 152 height 14
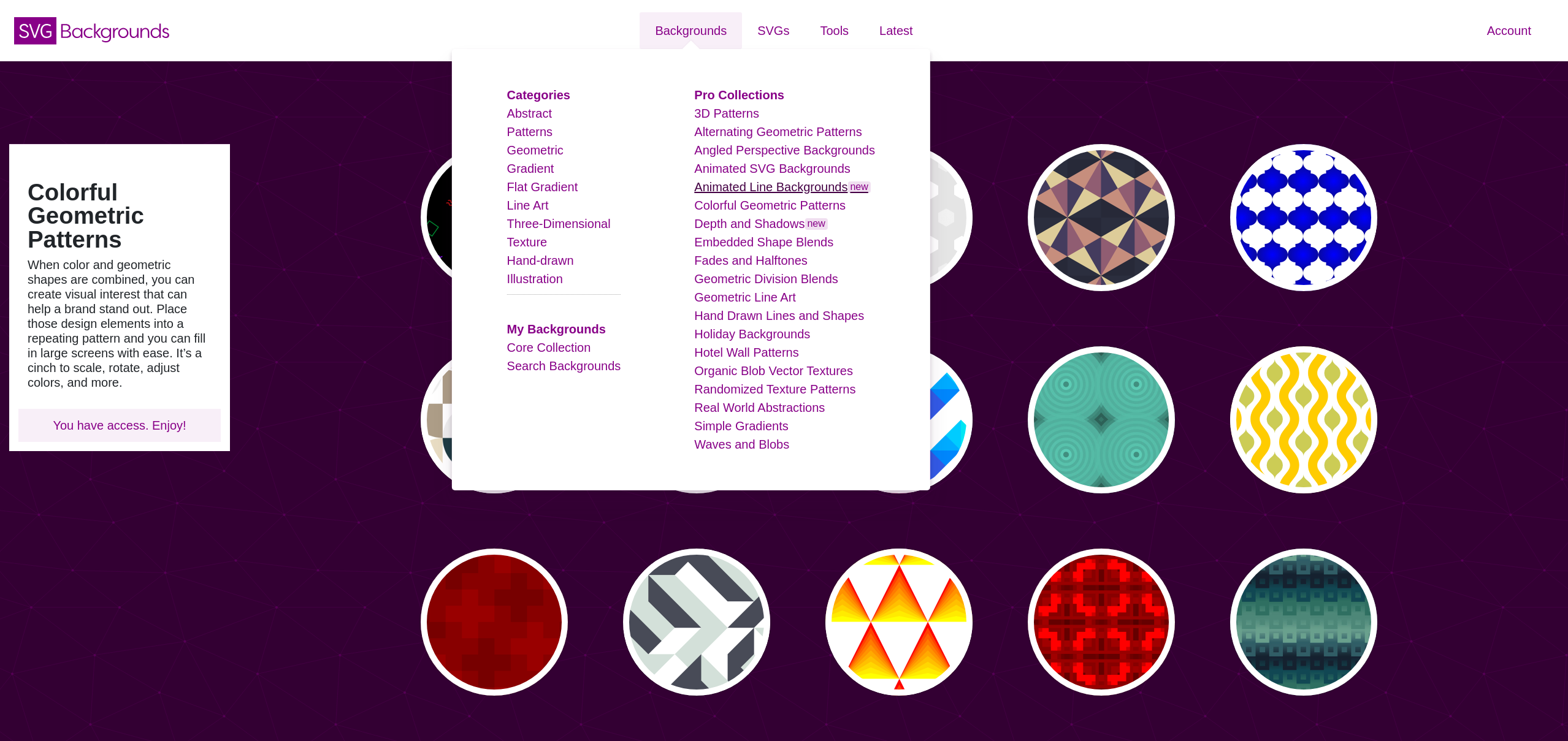
click at [780, 190] on link "Animated Line Backgrounds new" at bounding box center [783, 186] width 177 height 14
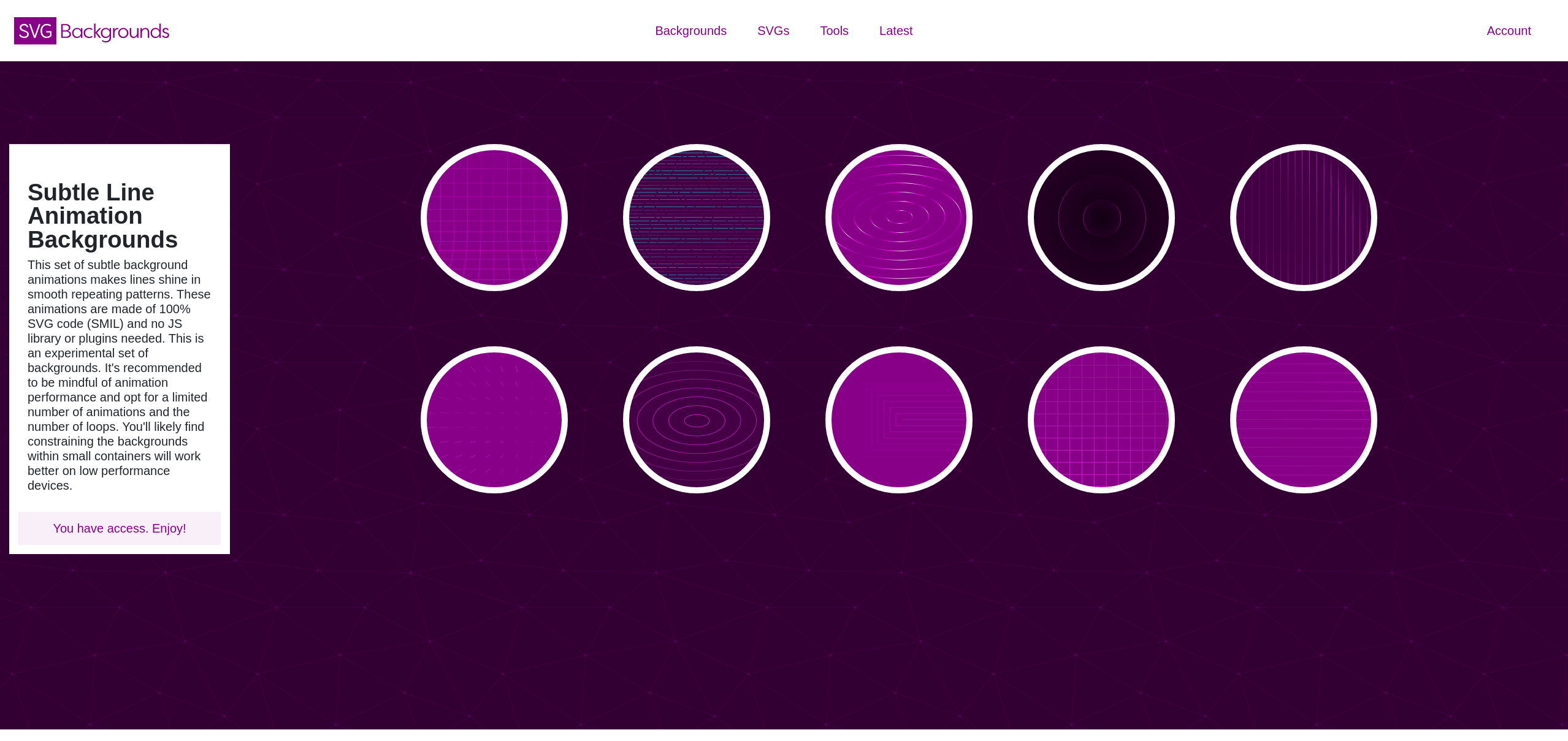
type input "#450057"
